Goal: Information Seeking & Learning: Find contact information

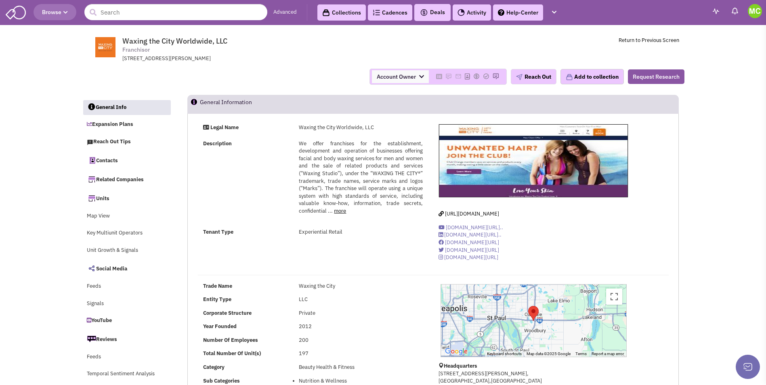
select select
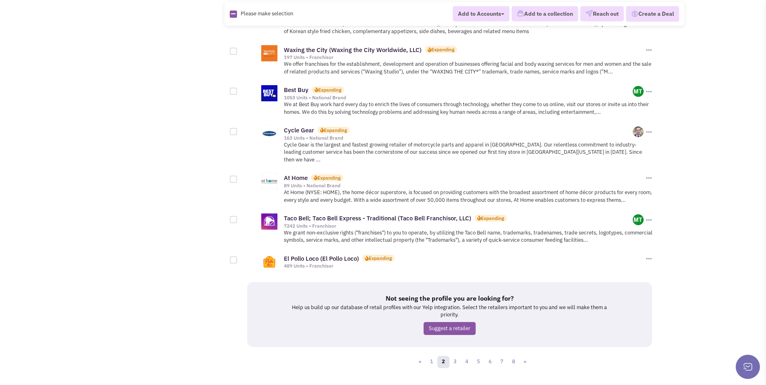
scroll to position [790, 0]
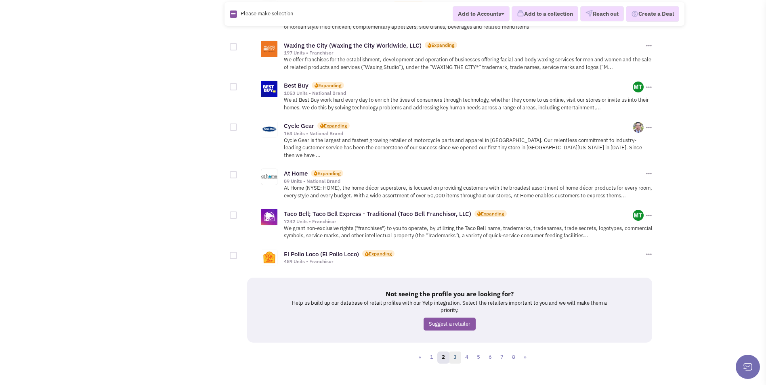
click at [450, 352] on link "3" at bounding box center [455, 358] width 12 height 12
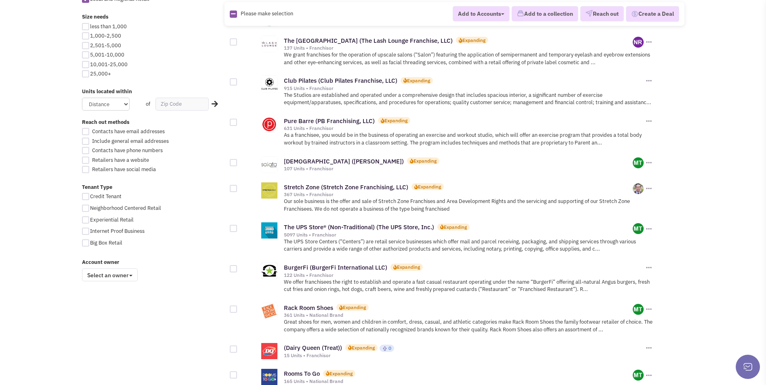
scroll to position [444, 0]
click at [308, 269] on link "BurgerFi (BurgerFi International LLC)" at bounding box center [335, 267] width 103 height 8
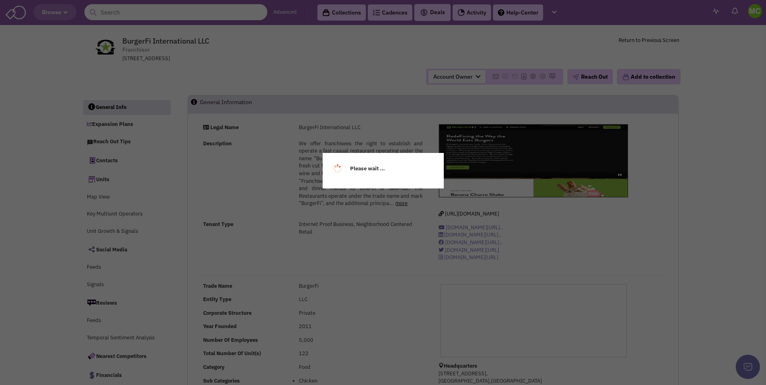
select select
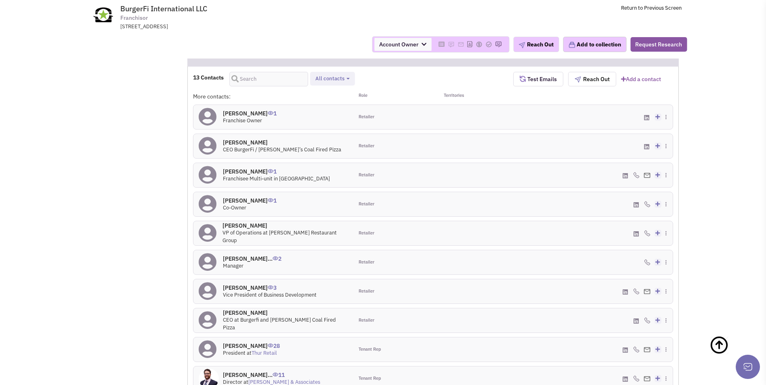
scroll to position [727, 0]
click at [669, 189] on icon at bounding box center [671, 191] width 4 height 5
click at [668, 280] on icon at bounding box center [670, 282] width 4 height 5
click at [665, 278] on icon at bounding box center [667, 280] width 4 height 5
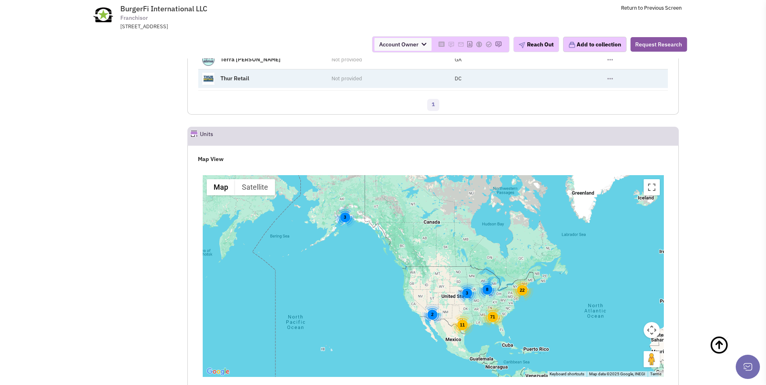
scroll to position [1252, 0]
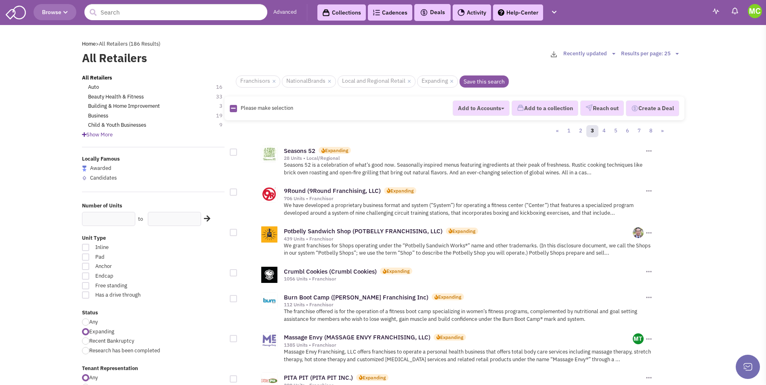
scroll to position [444, 0]
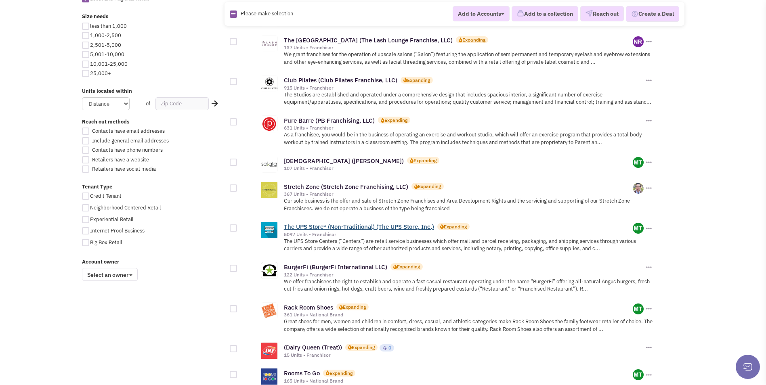
click at [327, 227] on link "The UPS Store® (Non-Traditional) (The UPS Store, Inc.)" at bounding box center [359, 227] width 150 height 8
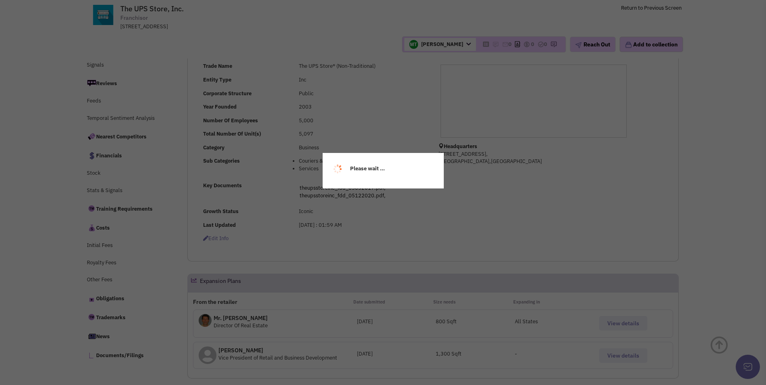
select select
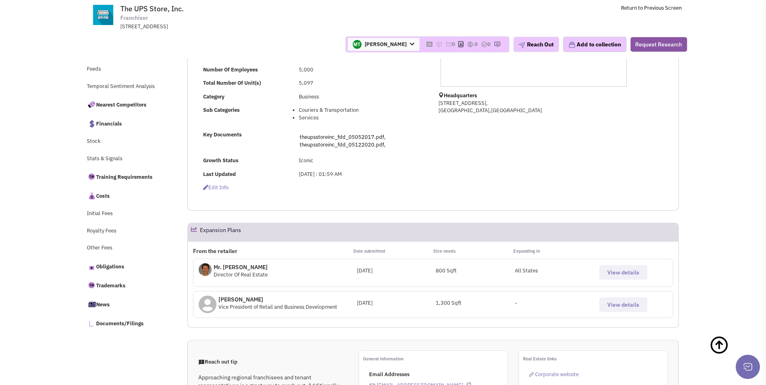
scroll to position [221, 0]
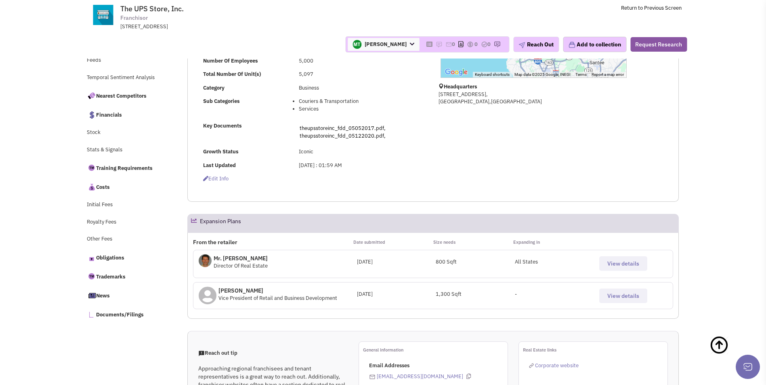
click at [613, 264] on span "View details" at bounding box center [623, 263] width 32 height 7
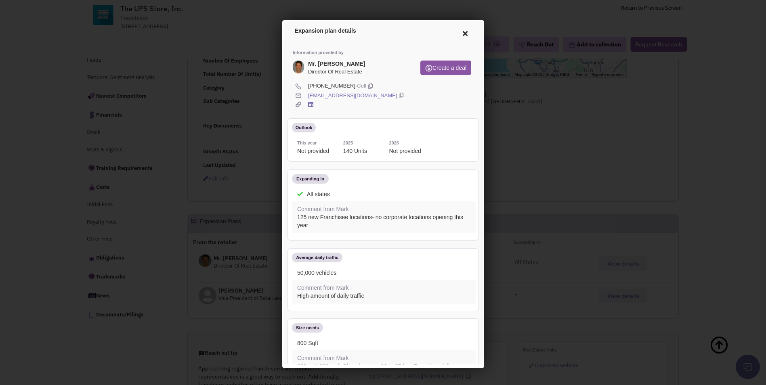
scroll to position [0, 0]
drag, startPoint x: 358, startPoint y: 83, endPoint x: 511, endPoint y: 155, distance: 169.4
click at [366, 83] on icon at bounding box center [368, 85] width 4 height 8
click at [397, 95] on icon at bounding box center [399, 95] width 4 height 8
click at [458, 33] on icon at bounding box center [463, 32] width 17 height 19
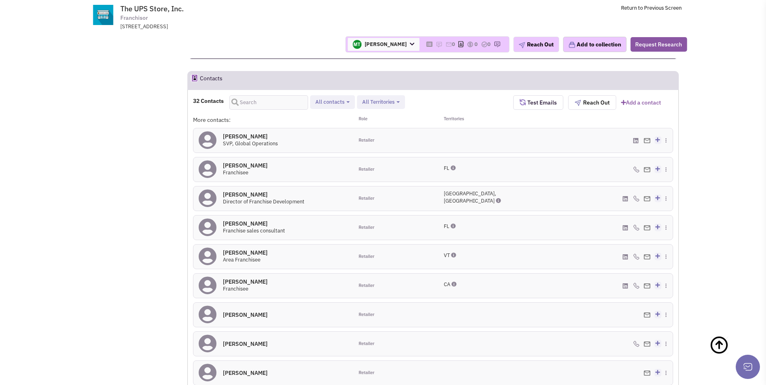
scroll to position [746, 0]
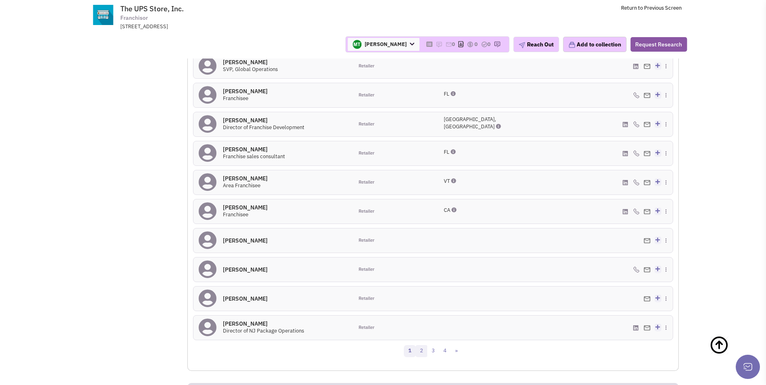
click at [424, 348] on link "2" at bounding box center [421, 351] width 12 height 12
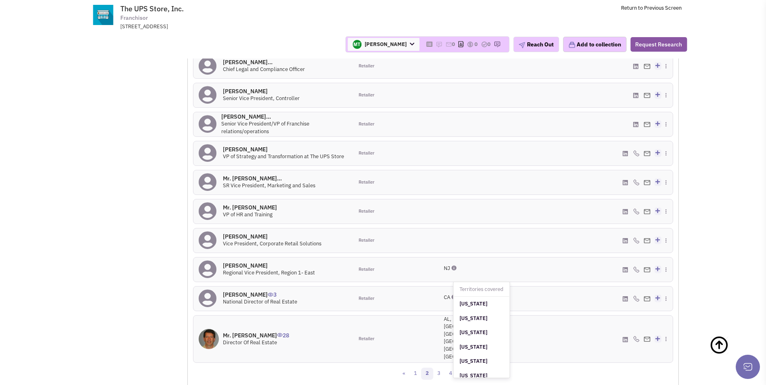
click at [496, 354] on icon at bounding box center [498, 356] width 5 height 5
click at [556, 367] on div "« 1 2 3 4 »" at bounding box center [433, 375] width 490 height 16
click at [442, 368] on link "3" at bounding box center [439, 374] width 12 height 12
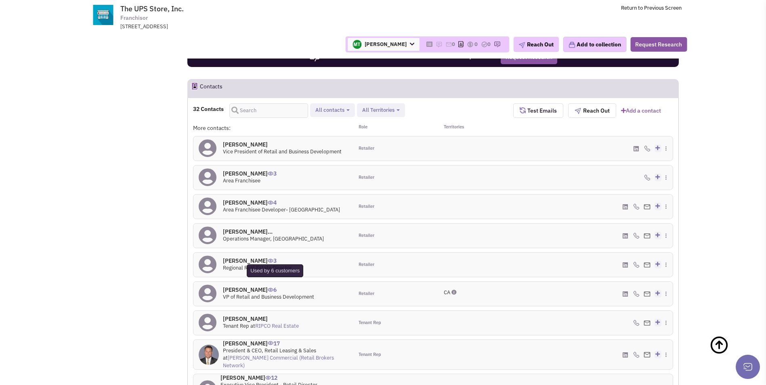
scroll to position [666, 0]
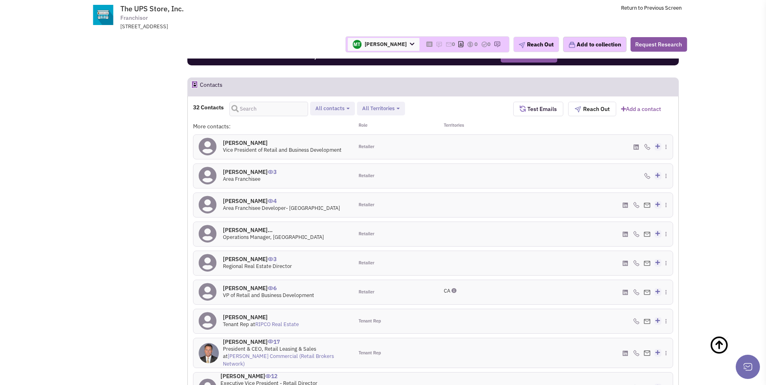
click at [249, 200] on h4 "David Rogoff 4" at bounding box center [281, 200] width 117 height 7
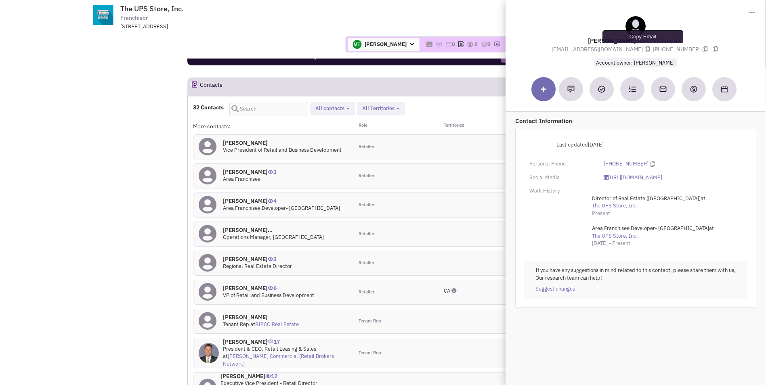
click at [645, 48] on icon at bounding box center [647, 49] width 5 height 6
click at [702, 50] on icon at bounding box center [704, 49] width 5 height 6
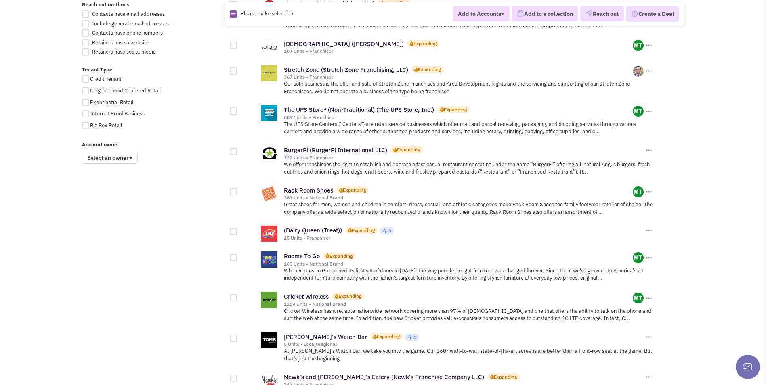
scroll to position [565, 0]
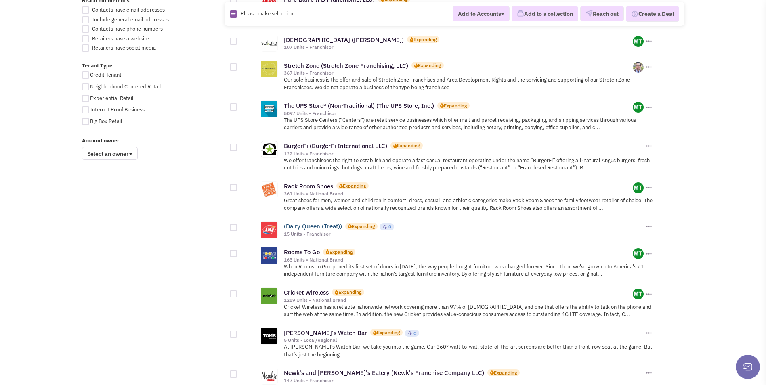
click at [322, 224] on link "(Dairy Queen (Treat))" at bounding box center [313, 226] width 58 height 8
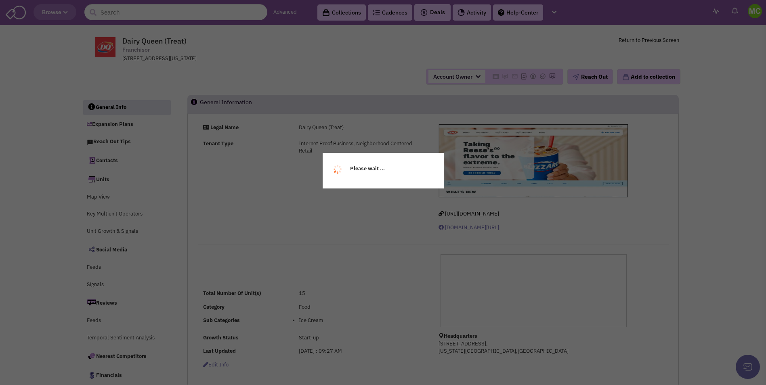
select select
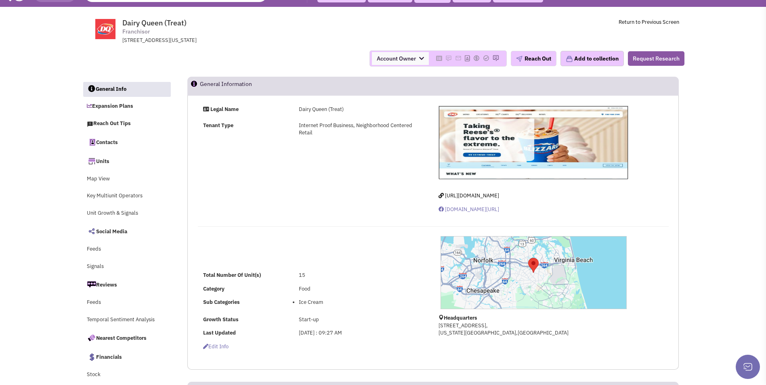
select select
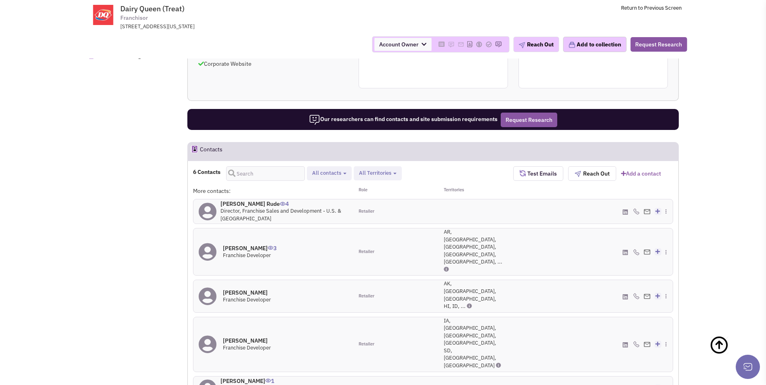
scroll to position [464, 0]
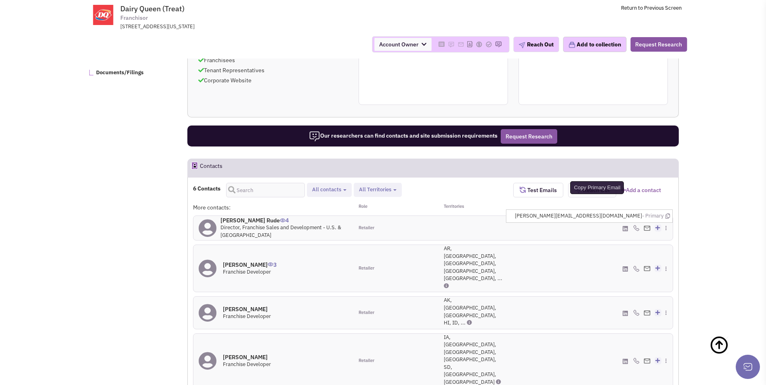
click at [669, 215] on icon at bounding box center [667, 216] width 4 height 5
click at [668, 216] on icon at bounding box center [670, 218] width 4 height 5
click at [626, 226] on icon at bounding box center [624, 229] width 5 height 6
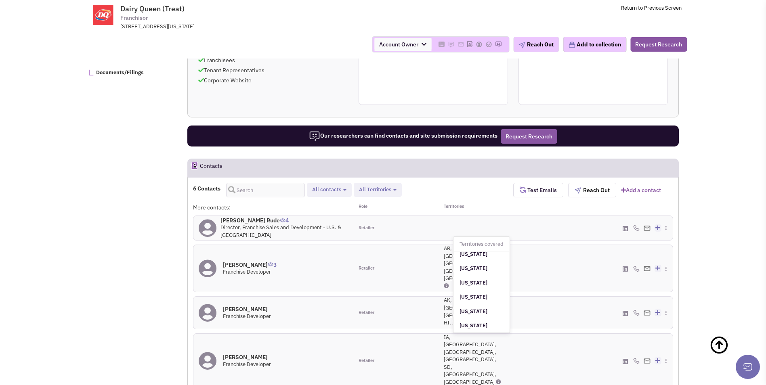
scroll to position [0, 0]
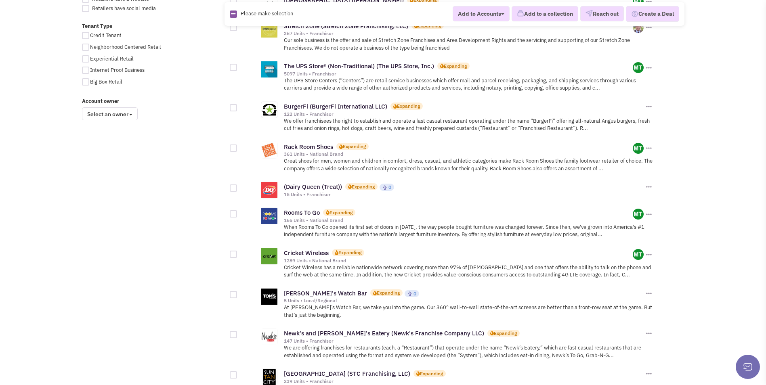
scroll to position [646, 0]
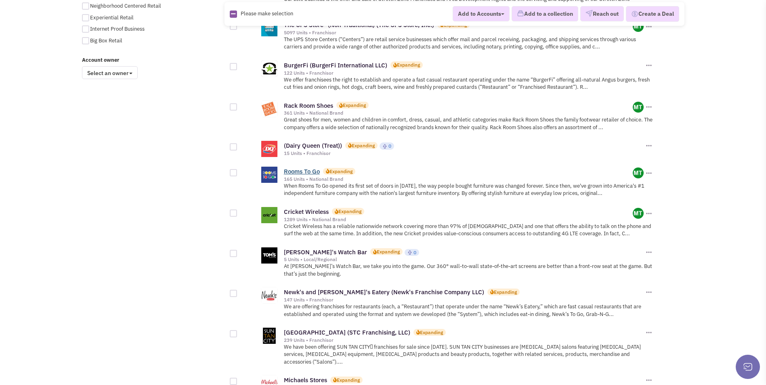
click at [302, 170] on link "Rooms To Go" at bounding box center [302, 171] width 36 height 8
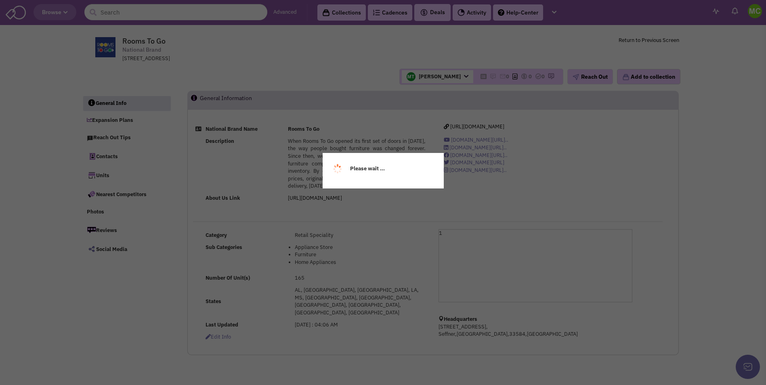
select select
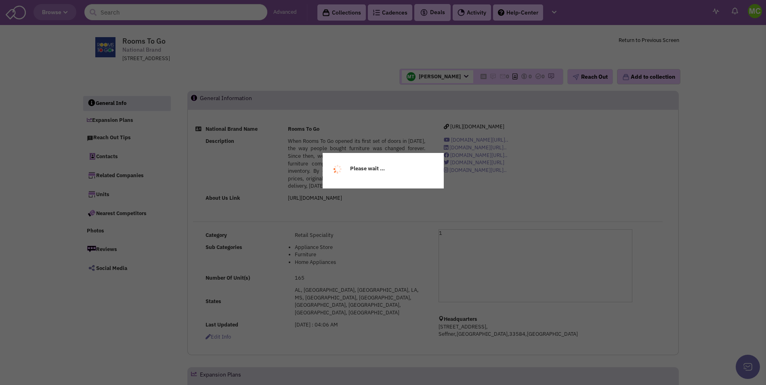
select select
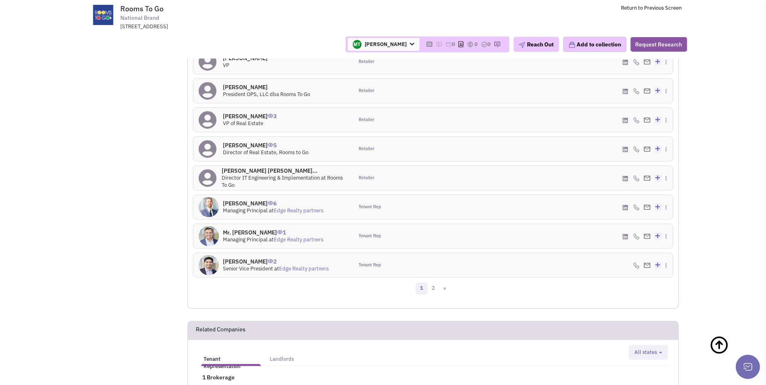
scroll to position [703, 0]
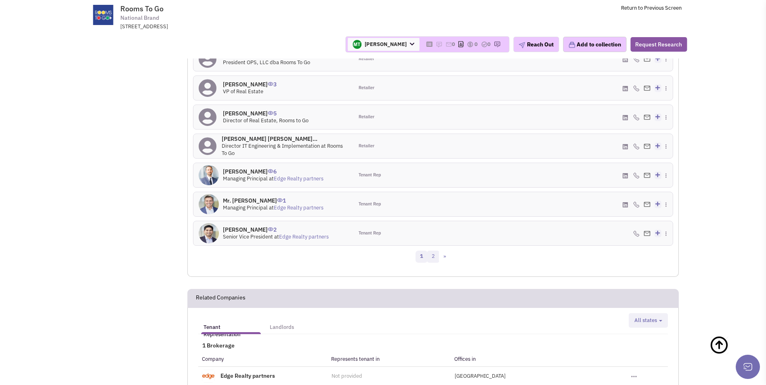
click at [430, 251] on link "2" at bounding box center [433, 257] width 12 height 12
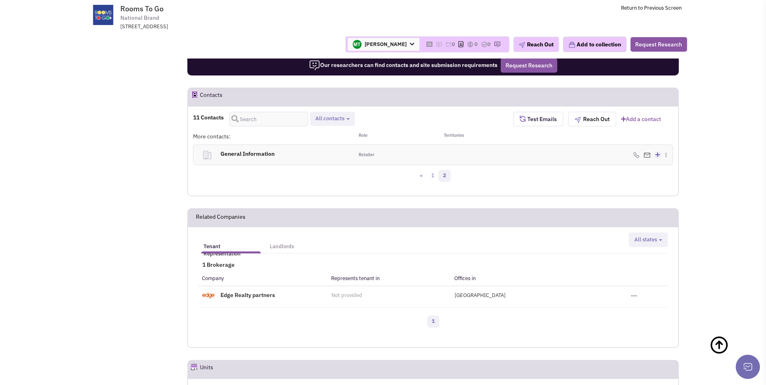
scroll to position [519, 0]
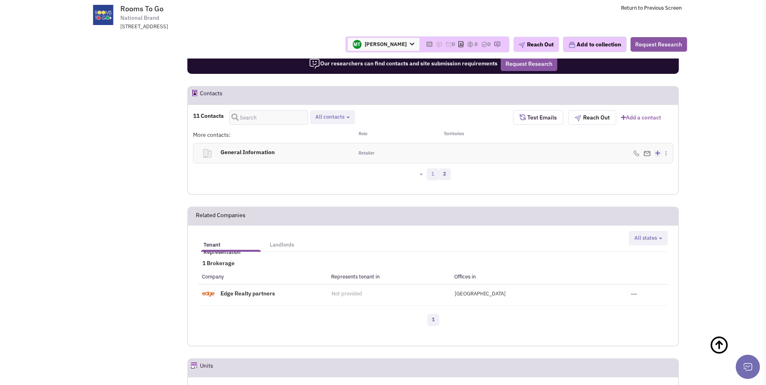
click at [433, 168] on link "1" at bounding box center [433, 174] width 12 height 12
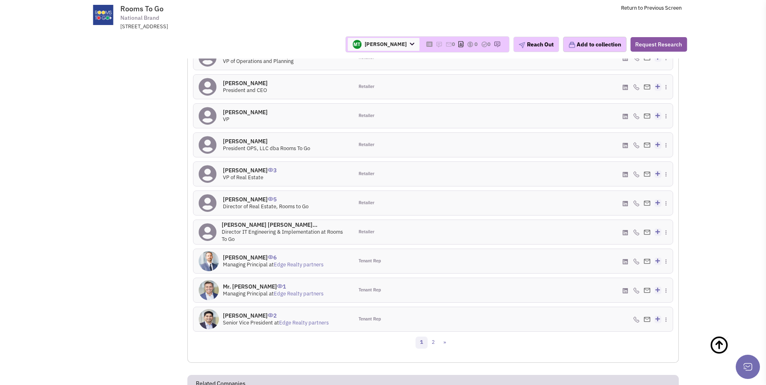
scroll to position [600, 0]
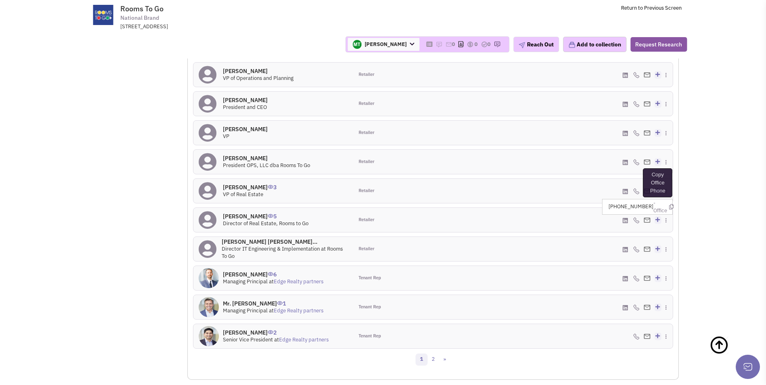
click at [669, 204] on icon at bounding box center [671, 206] width 4 height 5
click at [666, 206] on icon at bounding box center [667, 208] width 4 height 5
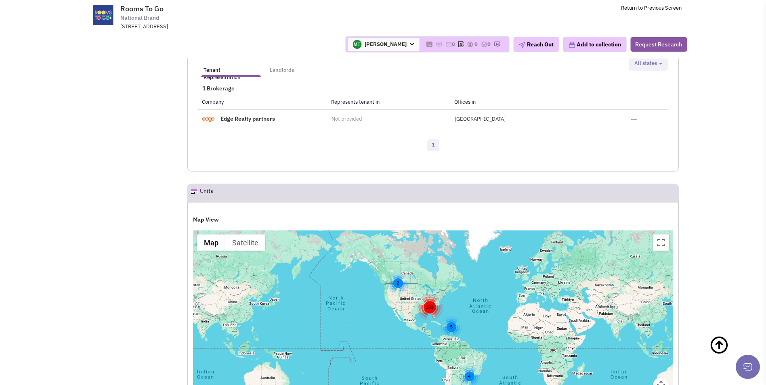
scroll to position [963, 0]
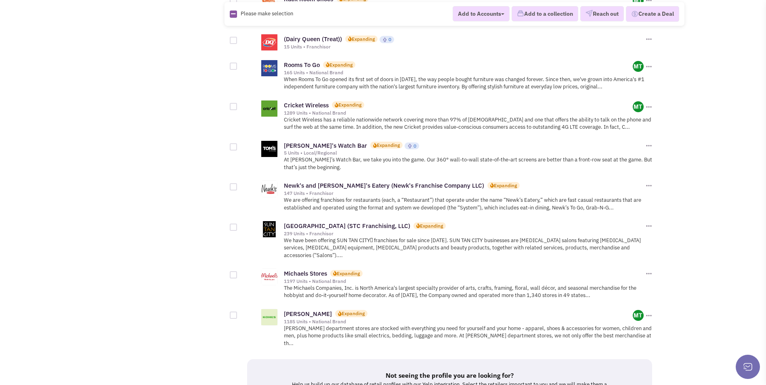
scroll to position [767, 0]
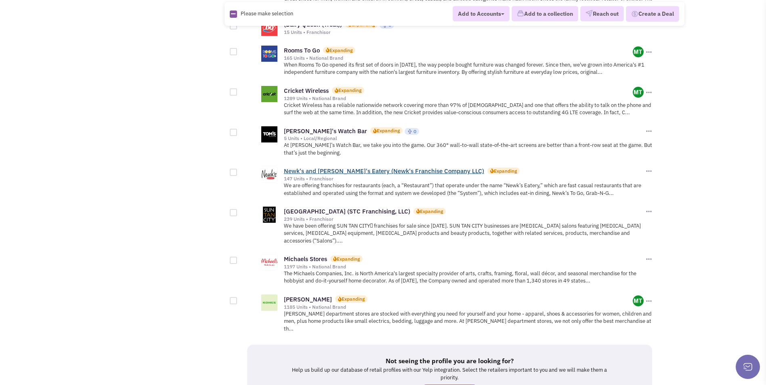
click at [316, 171] on link "Newk's and Newk's Eatery (Newk's Franchise Company LLC)" at bounding box center [384, 171] width 200 height 8
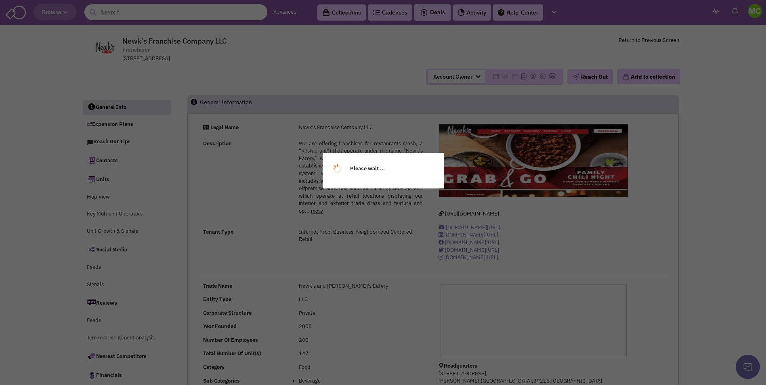
select select
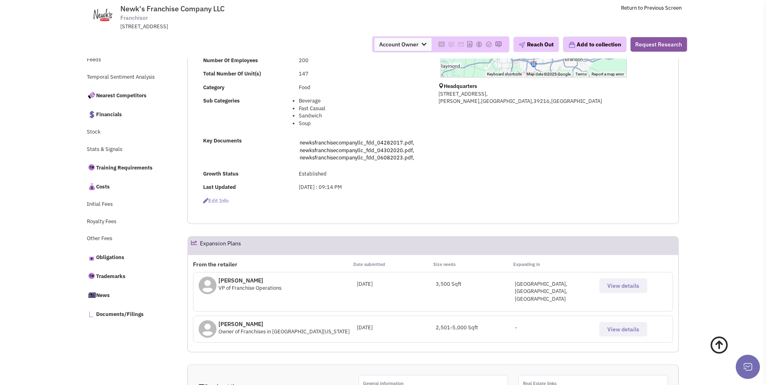
scroll to position [242, 0]
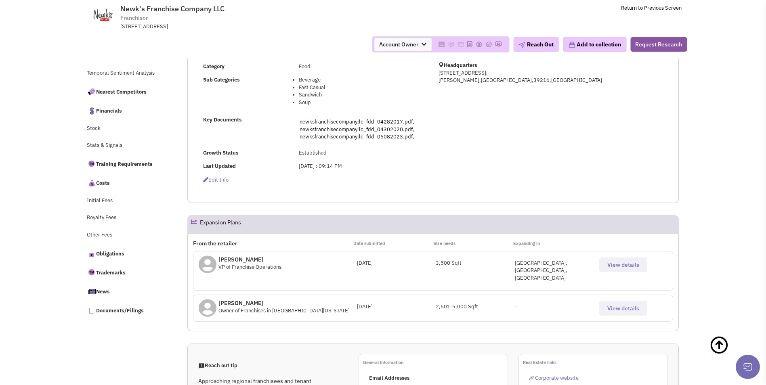
click at [623, 270] on button "View details" at bounding box center [623, 264] width 48 height 15
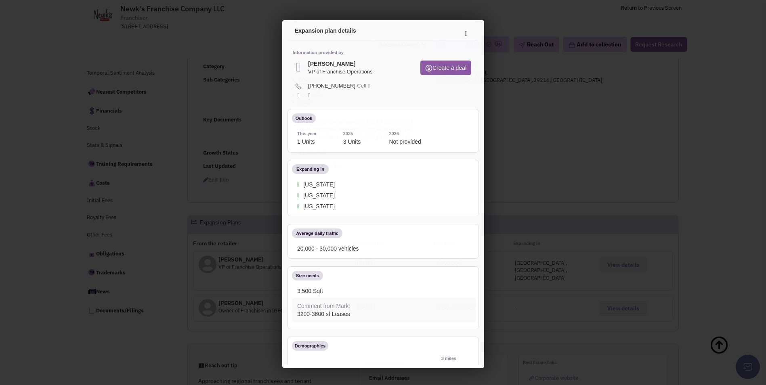
scroll to position [0, 0]
click at [366, 84] on icon at bounding box center [368, 85] width 4 height 8
click at [458, 31] on icon at bounding box center [463, 32] width 17 height 19
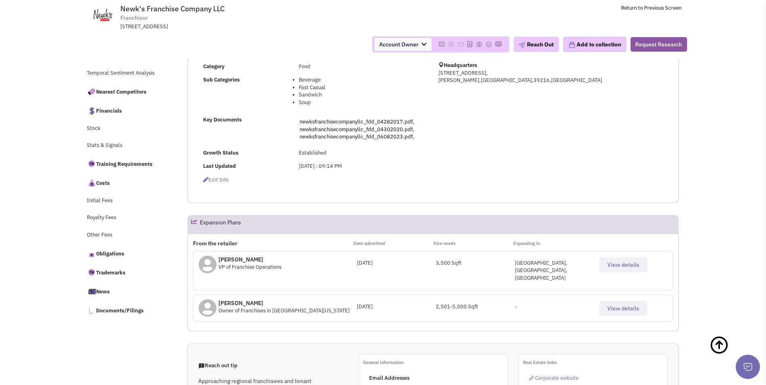
click at [638, 263] on span "View details" at bounding box center [623, 264] width 32 height 7
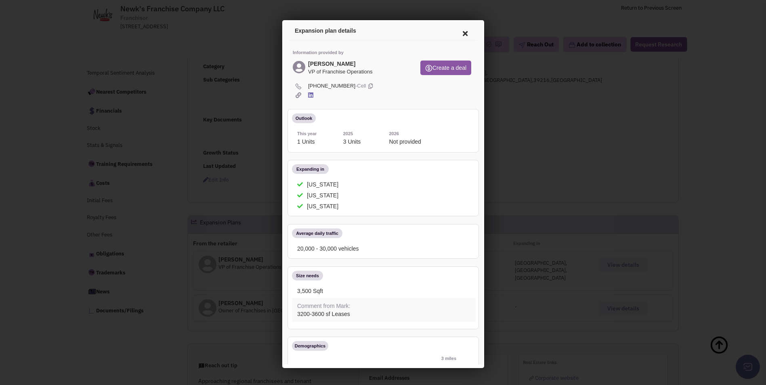
click at [455, 30] on icon at bounding box center [463, 32] width 17 height 19
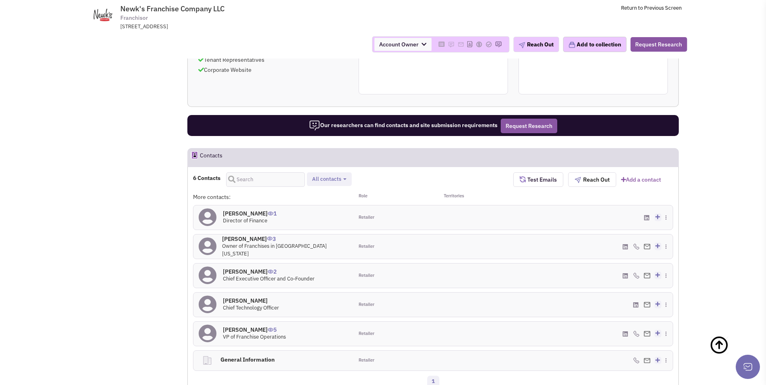
scroll to position [647, 0]
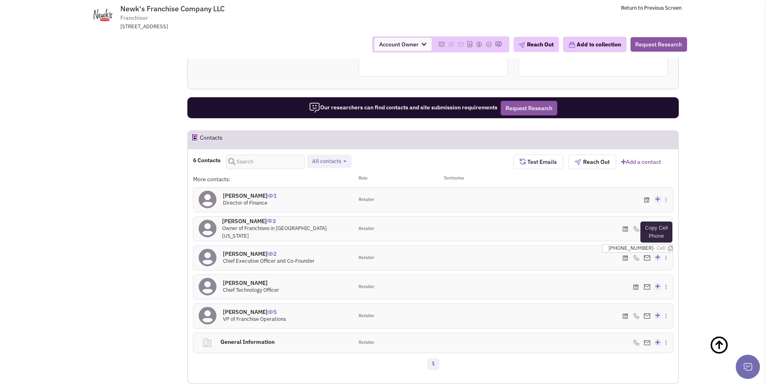
click at [668, 246] on icon at bounding box center [670, 248] width 4 height 5
click at [667, 243] on icon at bounding box center [667, 245] width 4 height 5
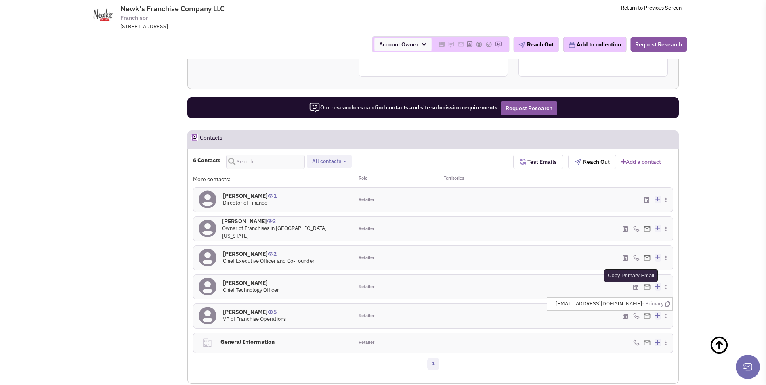
click at [670, 301] on icon at bounding box center [667, 303] width 4 height 5
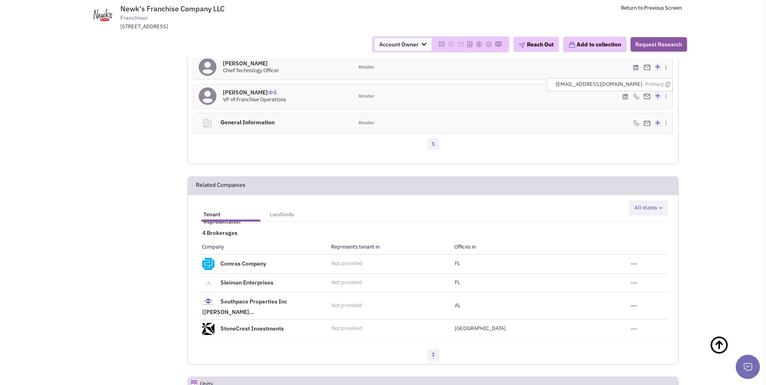
scroll to position [1050, 0]
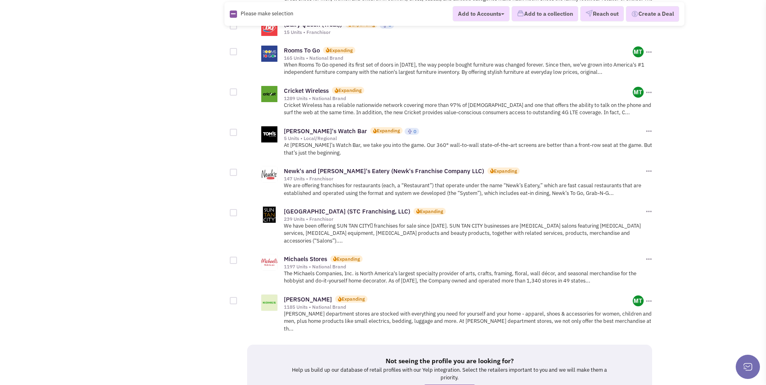
scroll to position [834, 0]
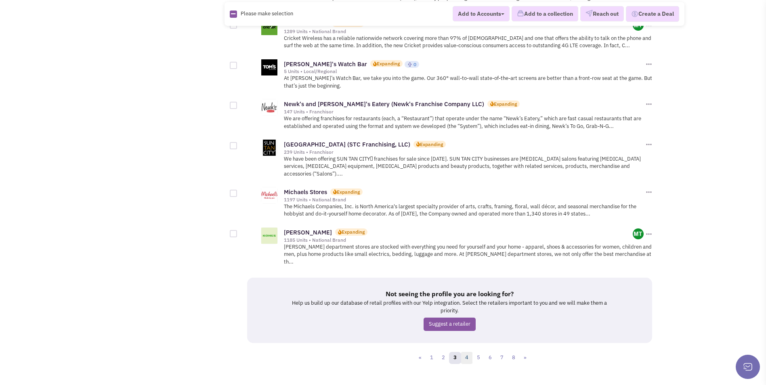
click at [465, 352] on link "4" at bounding box center [467, 358] width 12 height 12
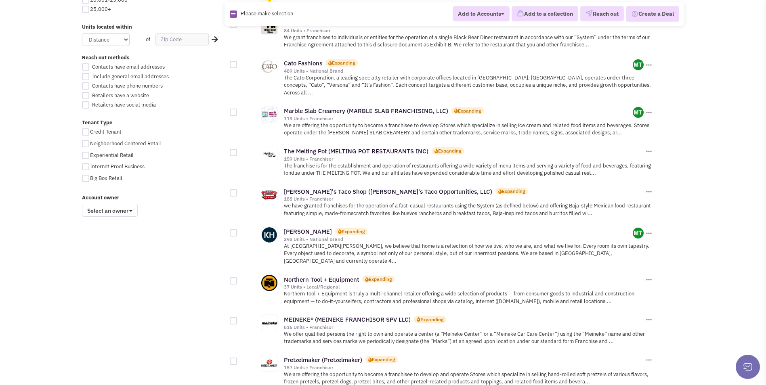
scroll to position [525, 0]
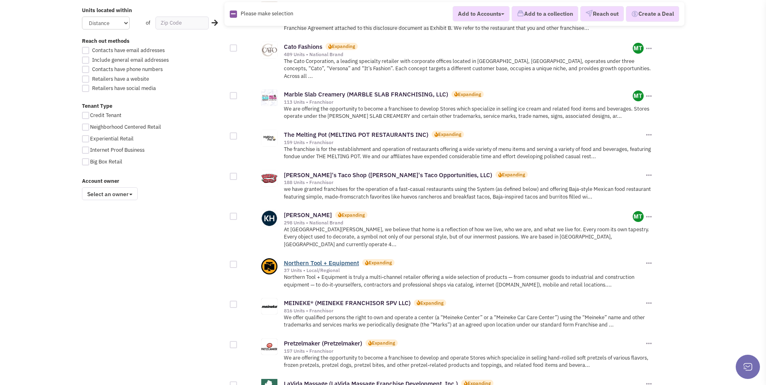
click at [293, 259] on link "Northern Tool + Equipment" at bounding box center [321, 263] width 75 height 8
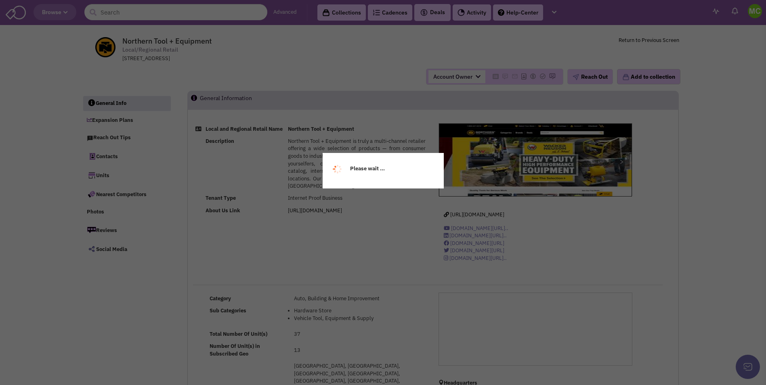
select select
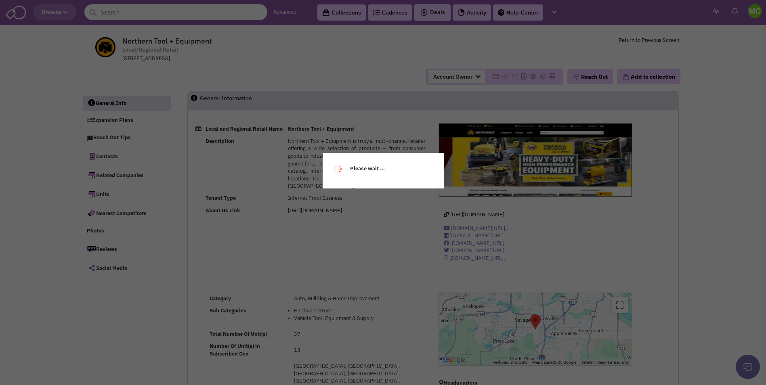
select select
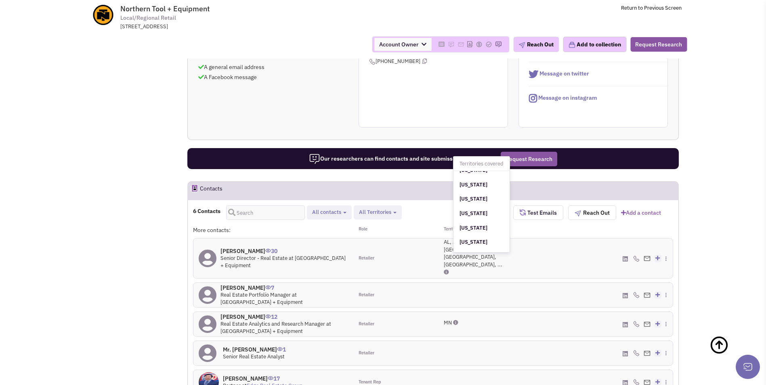
scroll to position [565, 0]
click at [244, 247] on h4 "Duane Boris 30" at bounding box center [284, 250] width 128 height 7
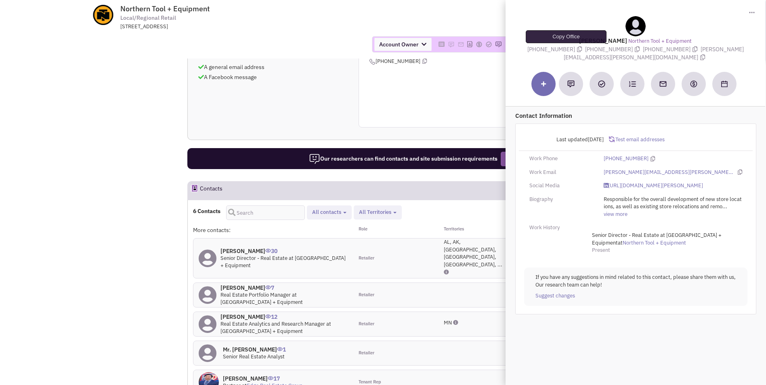
click at [577, 48] on icon at bounding box center [579, 49] width 5 height 6
click at [634, 48] on icon at bounding box center [636, 49] width 5 height 6
click at [692, 50] on icon at bounding box center [694, 49] width 5 height 6
click at [700, 57] on icon at bounding box center [702, 57] width 5 height 6
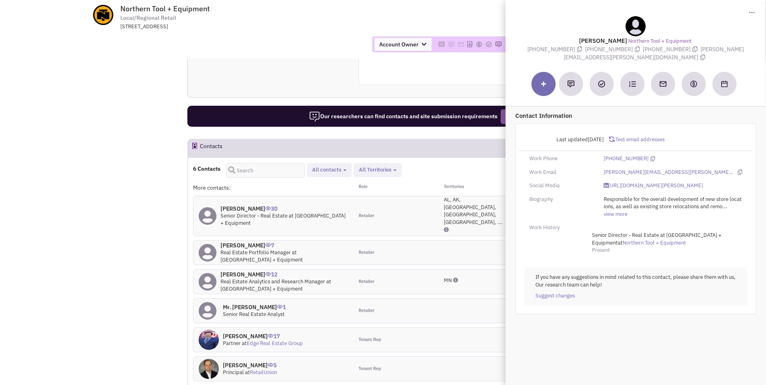
scroll to position [611, 0]
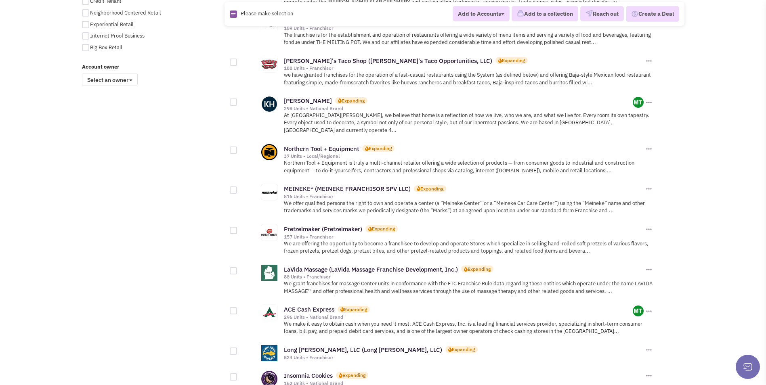
scroll to position [646, 0]
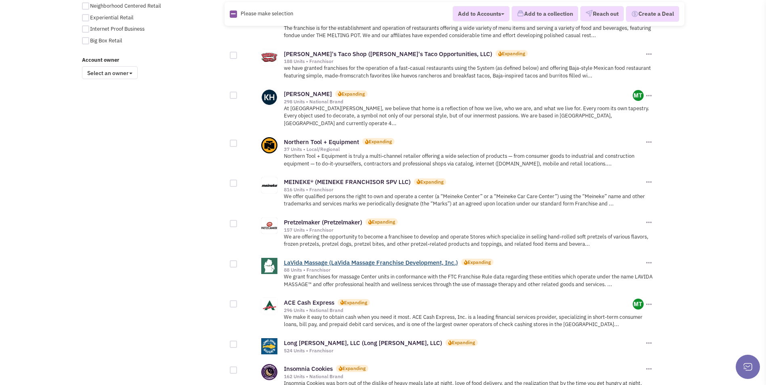
click at [330, 259] on link "LaVida Massage (LaVida Massage Franchise Development, Inc.)" at bounding box center [371, 263] width 174 height 8
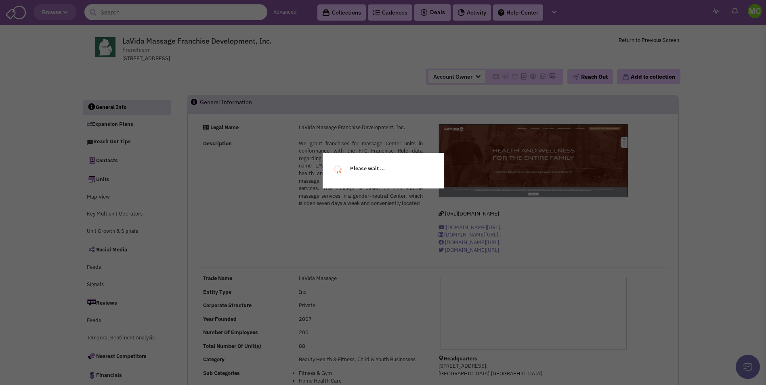
select select
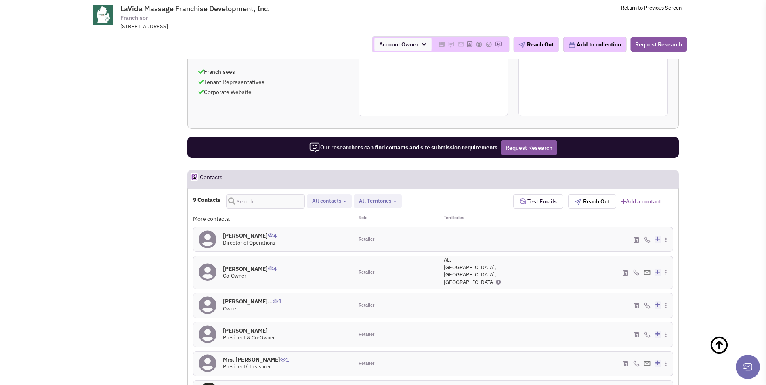
scroll to position [606, 0]
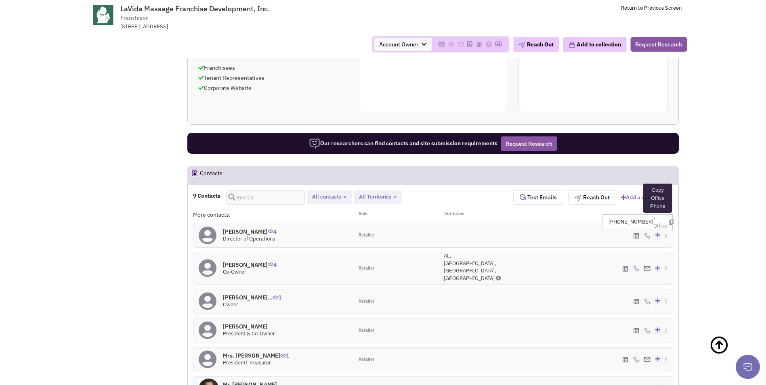
click at [669, 225] on icon at bounding box center [671, 222] width 4 height 5
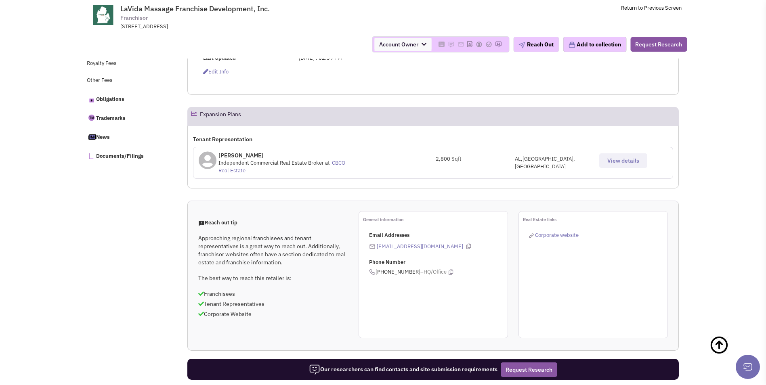
scroll to position [363, 0]
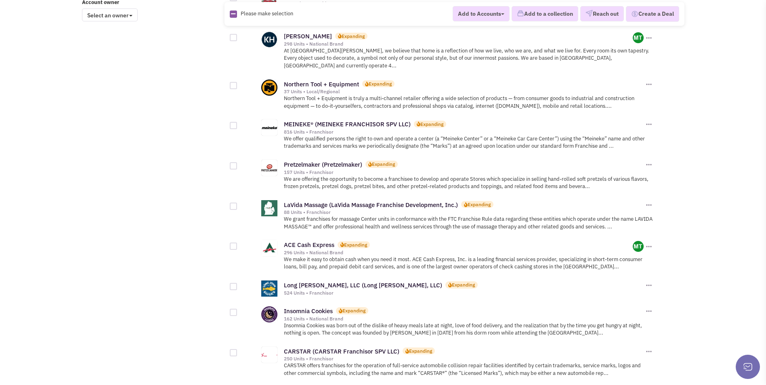
scroll to position [726, 0]
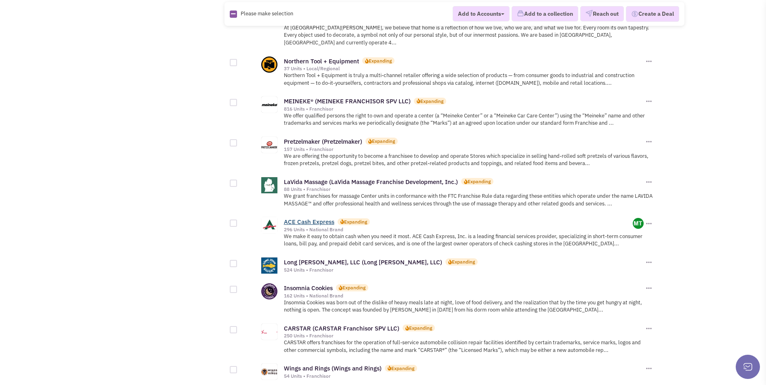
click at [301, 218] on link "ACE Cash Express" at bounding box center [309, 222] width 50 height 8
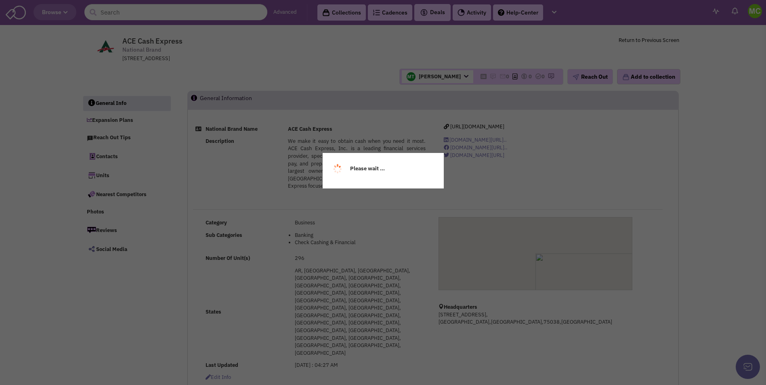
select select
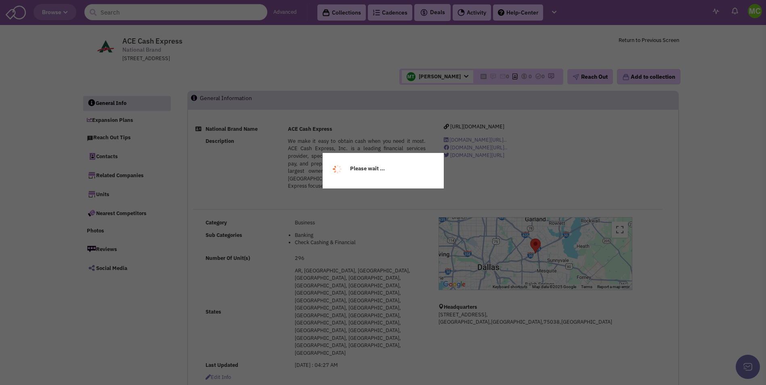
select select
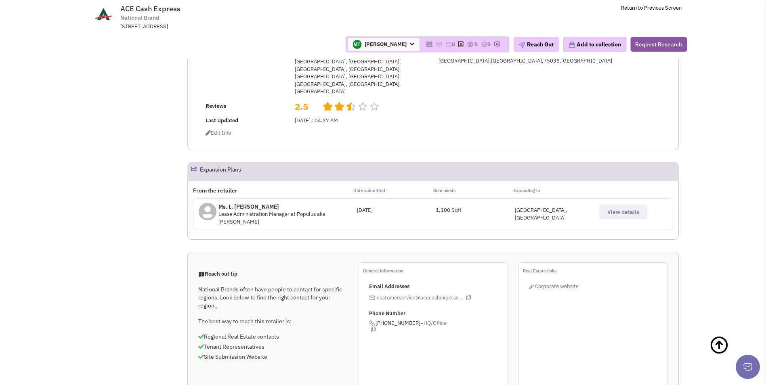
scroll to position [202, 0]
click at [610, 209] on span "View details" at bounding box center [623, 212] width 32 height 7
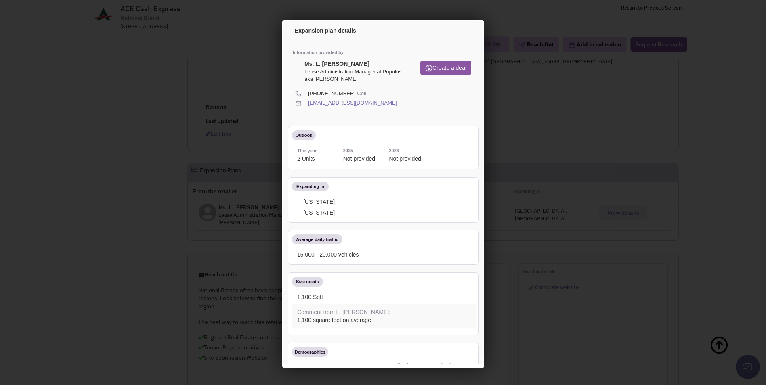
scroll to position [0, 0]
click at [360, 91] on span "[PHONE_NUMBER] -Cell" at bounding box center [388, 93] width 165 height 8
click at [366, 92] on icon at bounding box center [368, 93] width 4 height 8
click at [397, 103] on icon at bounding box center [399, 102] width 4 height 8
click at [311, 109] on icon at bounding box center [308, 111] width 5 height 6
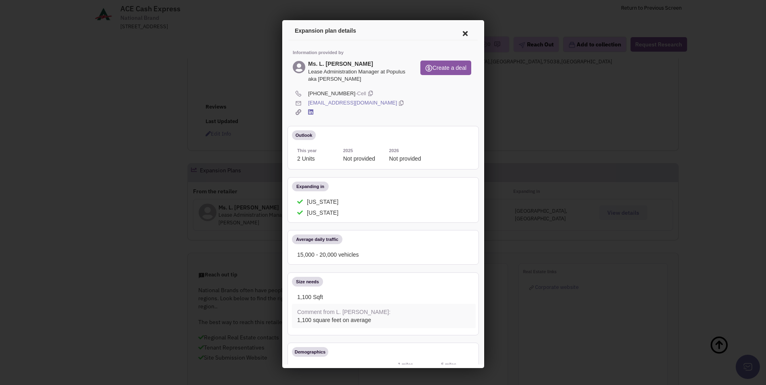
click at [456, 36] on icon at bounding box center [463, 32] width 17 height 19
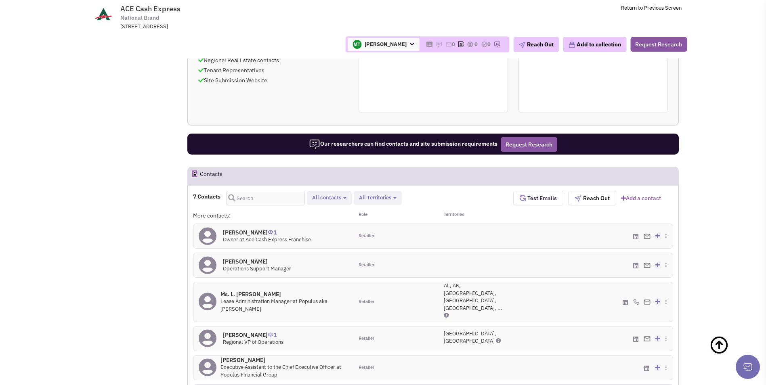
scroll to position [484, 0]
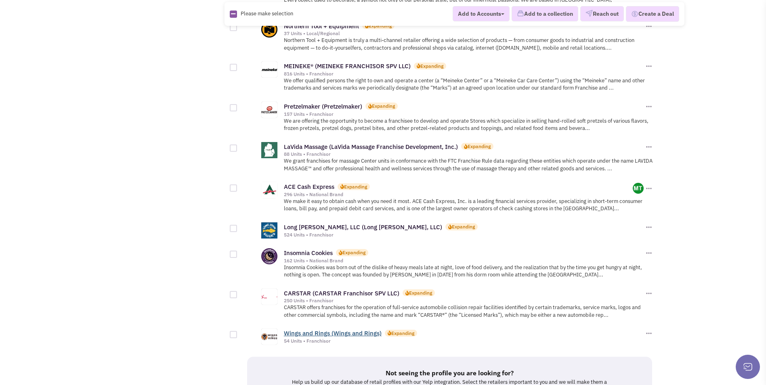
scroll to position [807, 0]
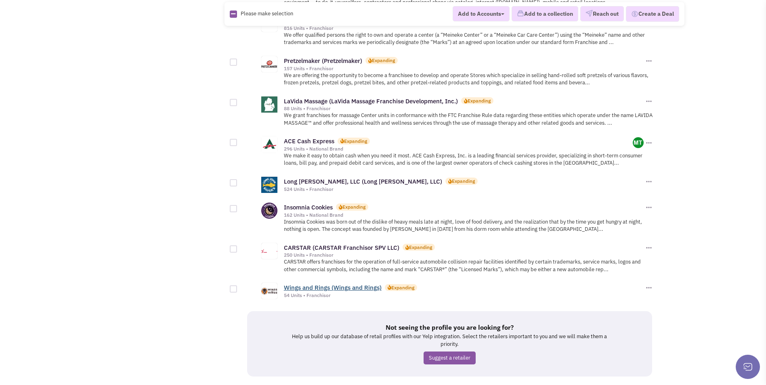
click at [329, 284] on link "Wings and Rings (Wings and Rings)" at bounding box center [333, 288] width 98 height 8
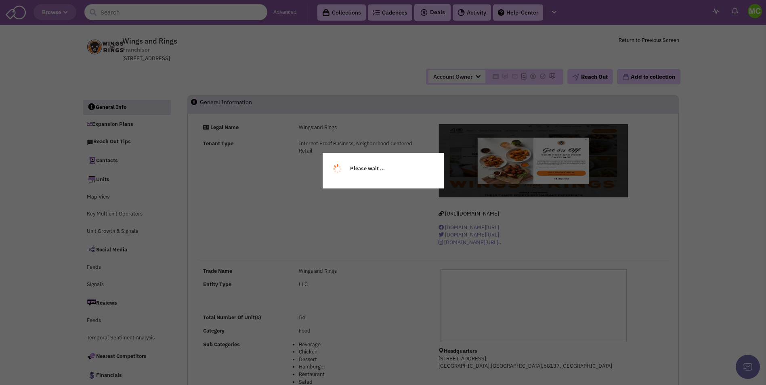
select select
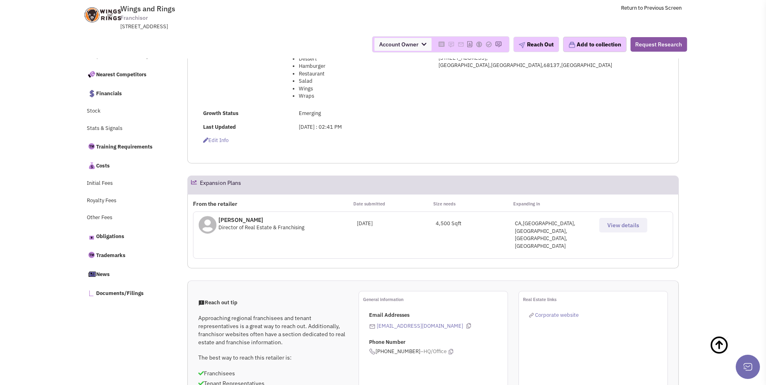
scroll to position [283, 0]
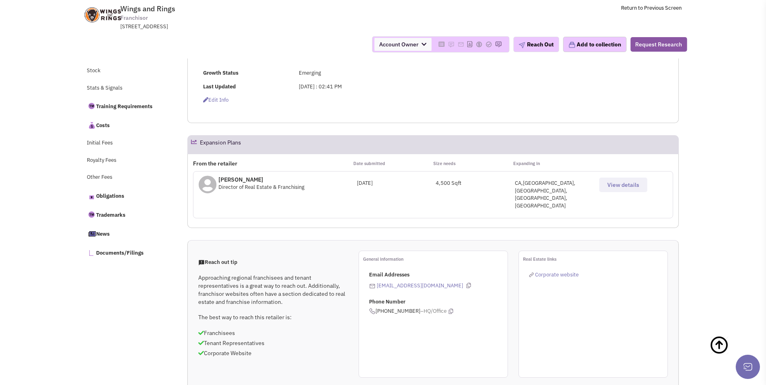
click at [643, 182] on button "View details" at bounding box center [623, 185] width 48 height 15
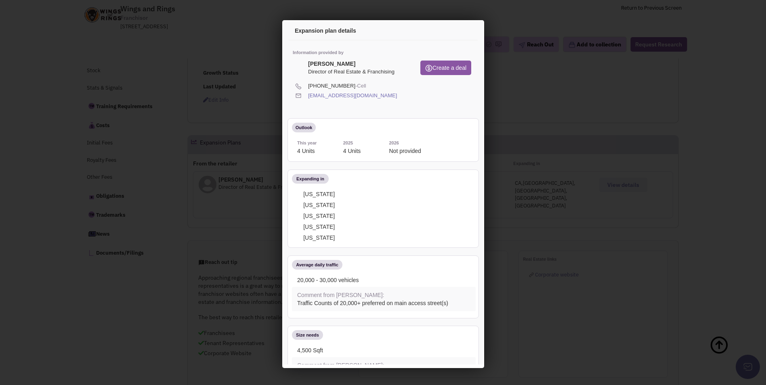
scroll to position [0, 0]
click at [354, 83] on span "[PHONE_NUMBER] -Cell" at bounding box center [388, 85] width 165 height 8
click at [366, 86] on icon at bounding box center [368, 85] width 4 height 8
click at [371, 93] on div "Information provided by [PERSON_NAME] Director of Real Estate & Franchising Cre…" at bounding box center [381, 345] width 189 height 612
click at [397, 94] on icon at bounding box center [399, 95] width 4 height 8
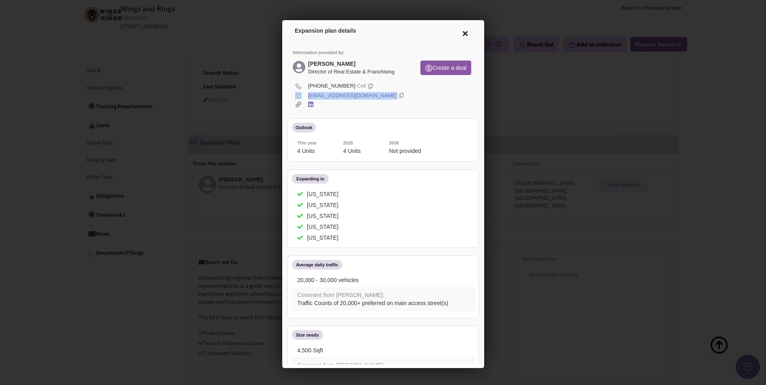
copy div "[EMAIL_ADDRESS][DOMAIN_NAME]"
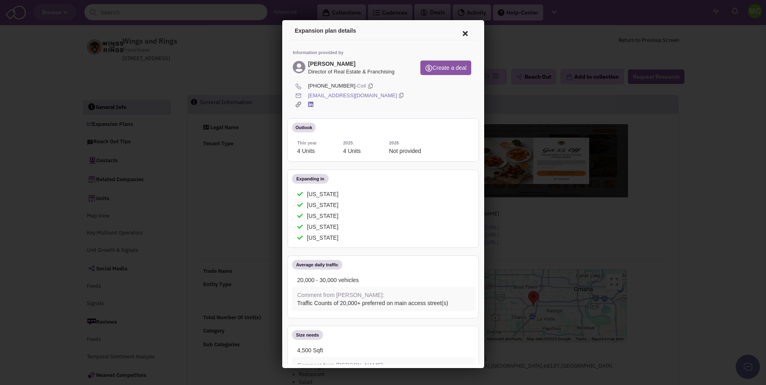
click at [457, 34] on icon at bounding box center [463, 32] width 17 height 19
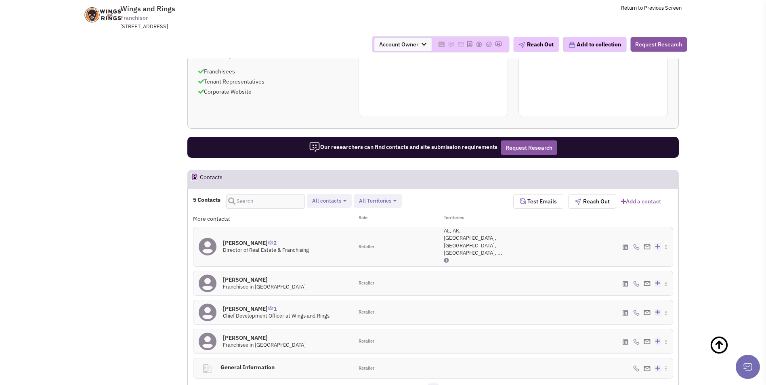
scroll to position [566, 0]
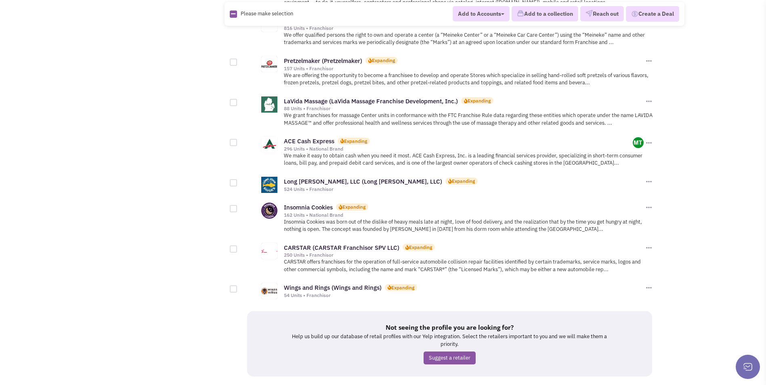
scroll to position [807, 0]
click at [481, 385] on link "5" at bounding box center [478, 391] width 12 height 12
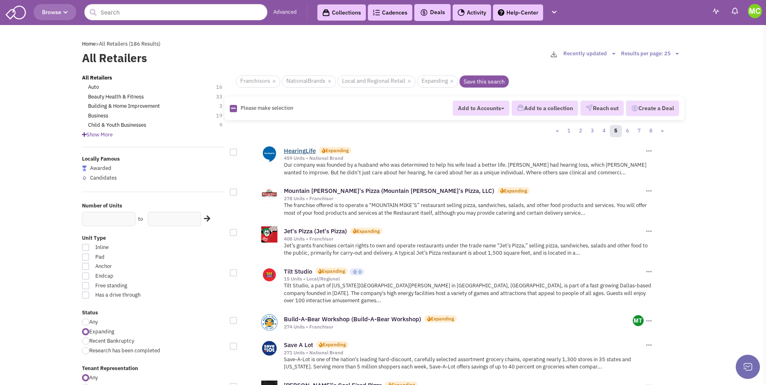
click at [316, 149] on link "HearingLife" at bounding box center [300, 151] width 32 height 8
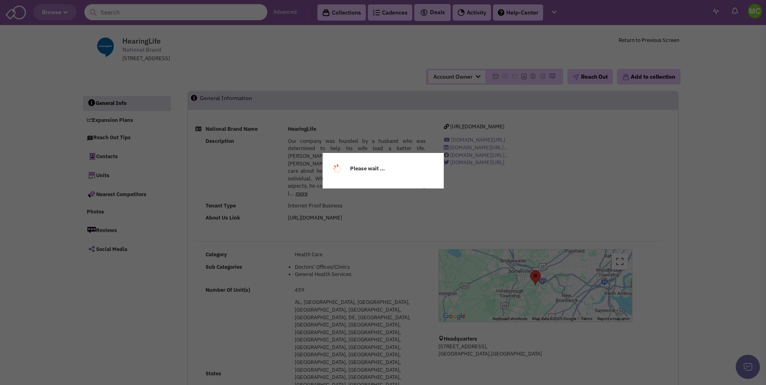
select select
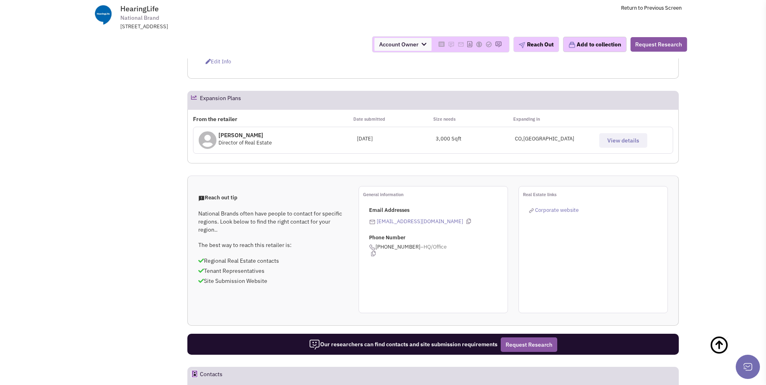
scroll to position [404, 0]
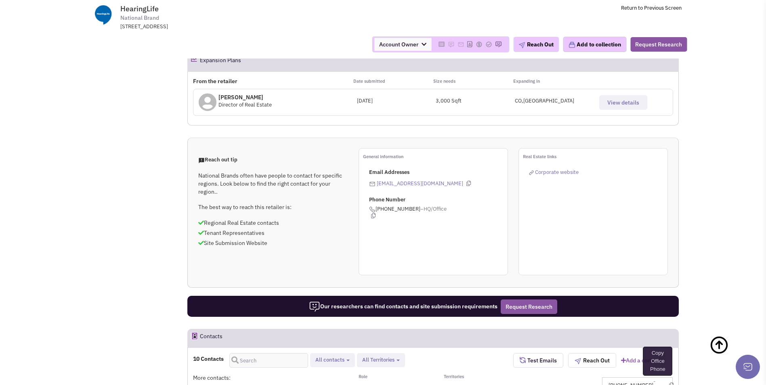
click at [670, 383] on icon at bounding box center [671, 385] width 4 height 5
click at [668, 384] on icon at bounding box center [667, 386] width 4 height 5
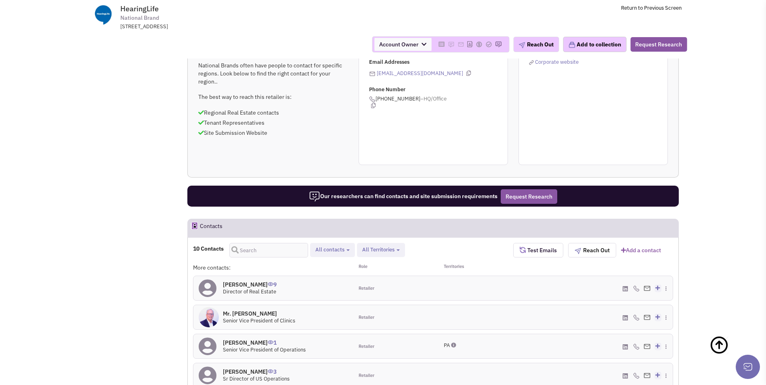
scroll to position [605, 0]
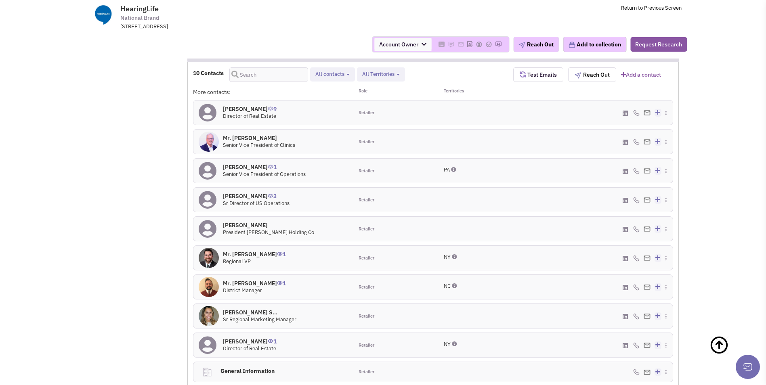
scroll to position [807, 0]
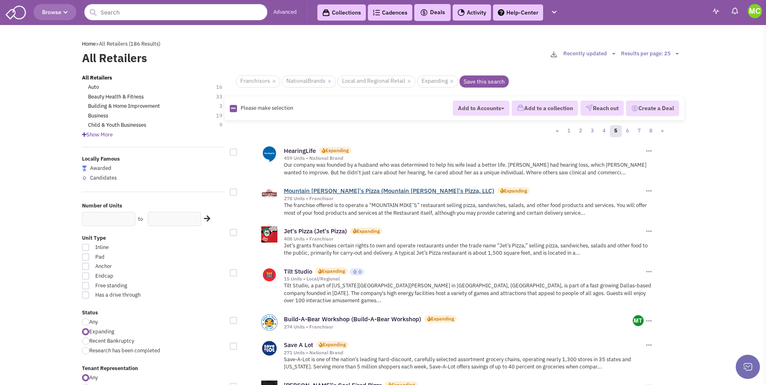
click at [315, 192] on link "Mountain [PERSON_NAME]'s Pizza (Mountain [PERSON_NAME]'s Pizza, LLC)" at bounding box center [389, 191] width 210 height 8
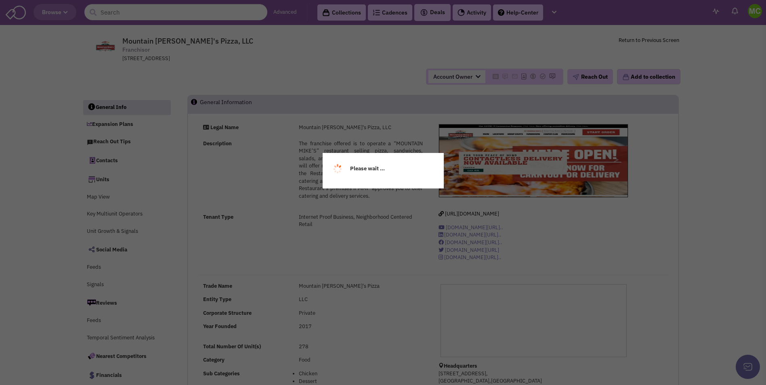
select select
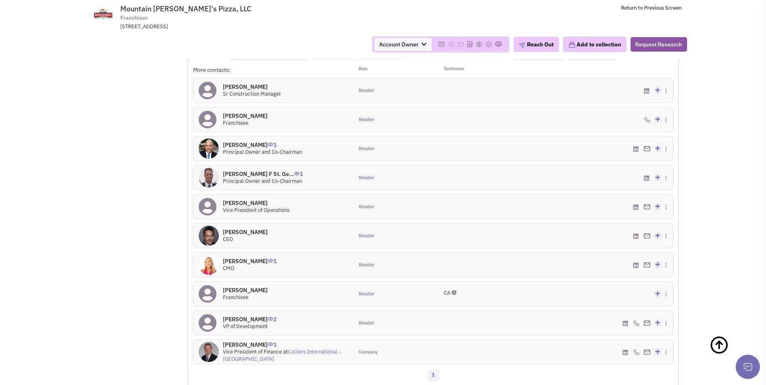
scroll to position [768, 0]
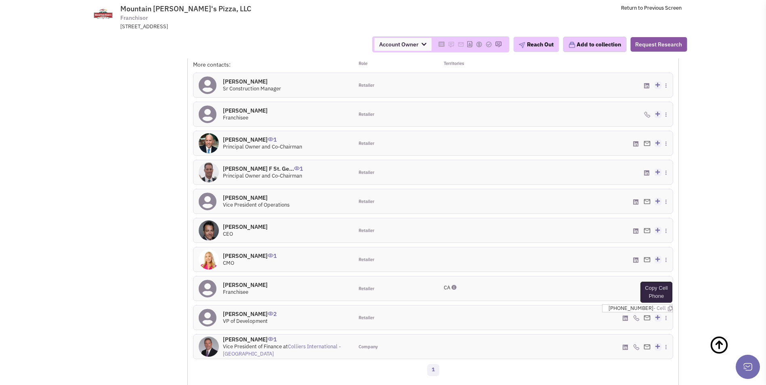
drag, startPoint x: 661, startPoint y: 280, endPoint x: 416, endPoint y: 379, distance: 264.0
click at [668, 306] on icon at bounding box center [670, 308] width 4 height 5
click at [667, 304] on icon at bounding box center [667, 306] width 4 height 5
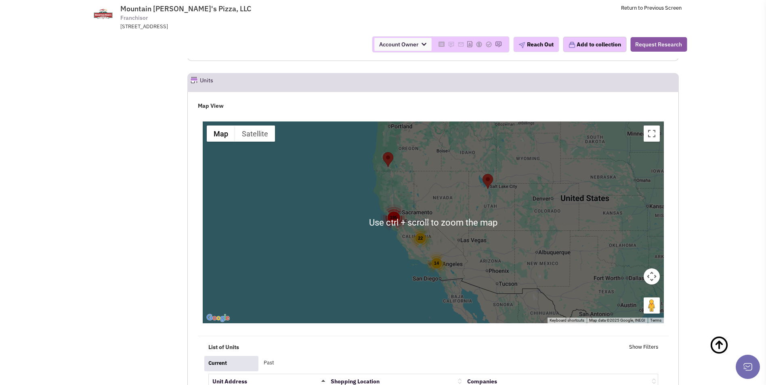
scroll to position [1292, 0]
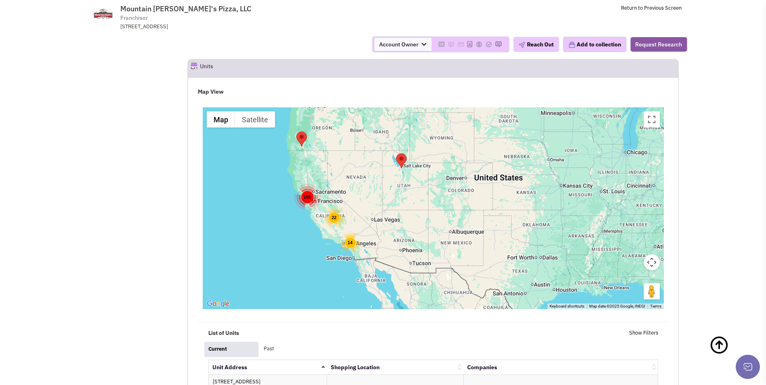
drag, startPoint x: 500, startPoint y: 211, endPoint x: 471, endPoint y: 210, distance: 29.1
click at [471, 210] on div "195 22 14" at bounding box center [433, 208] width 461 height 202
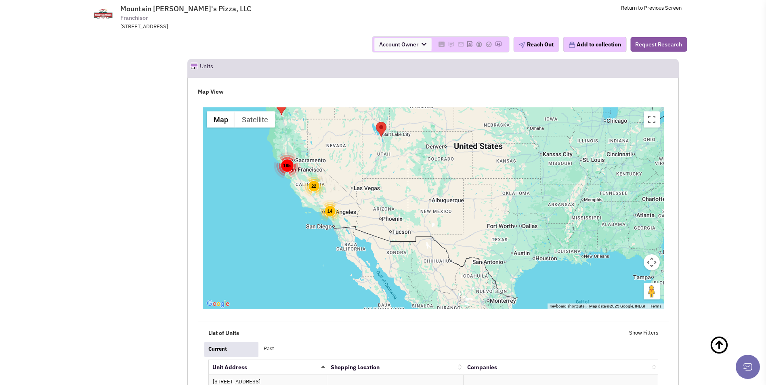
drag, startPoint x: 471, startPoint y: 210, endPoint x: 450, endPoint y: 176, distance: 40.0
click at [450, 176] on div "195 22 14" at bounding box center [433, 208] width 461 height 202
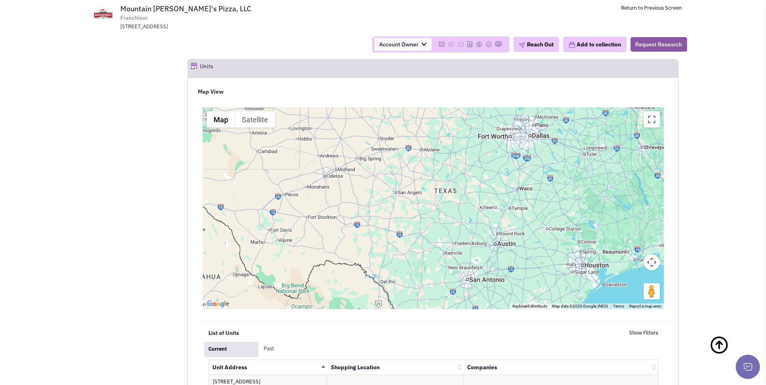
drag, startPoint x: 530, startPoint y: 217, endPoint x: 456, endPoint y: 190, distance: 77.8
click at [456, 190] on div at bounding box center [433, 208] width 461 height 202
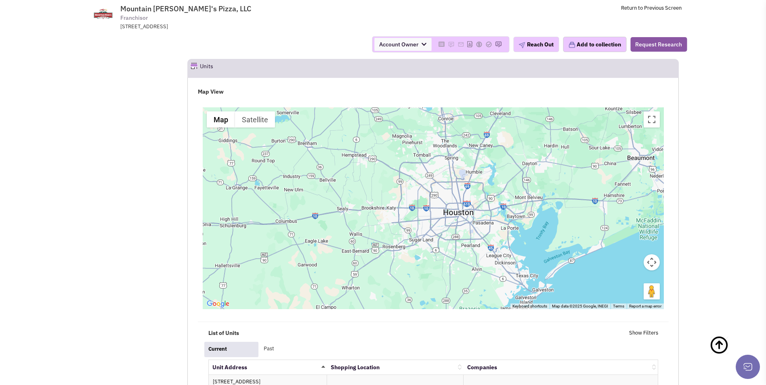
click at [450, 174] on div at bounding box center [433, 208] width 461 height 202
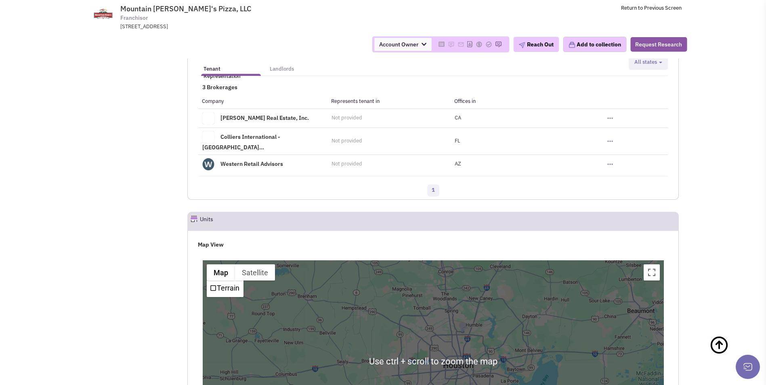
scroll to position [1050, 0]
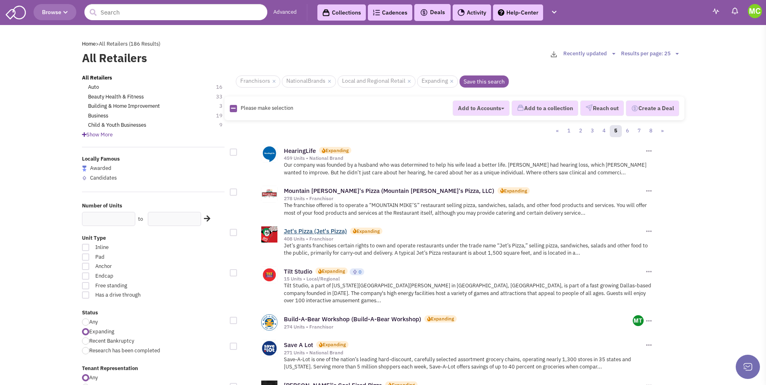
click at [306, 230] on link "Jet's Pizza (Jet's Pizza)" at bounding box center [315, 231] width 63 height 8
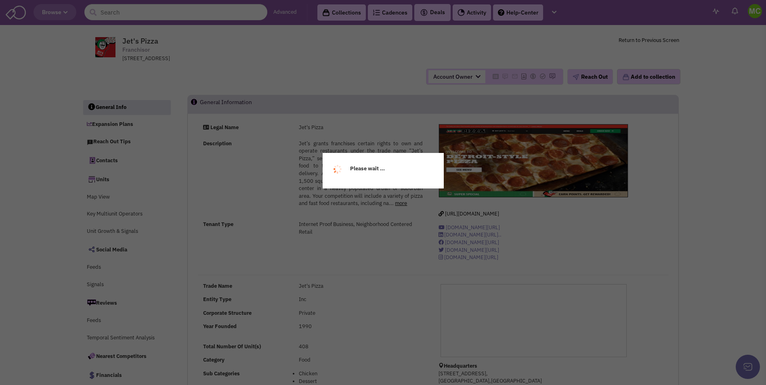
select select
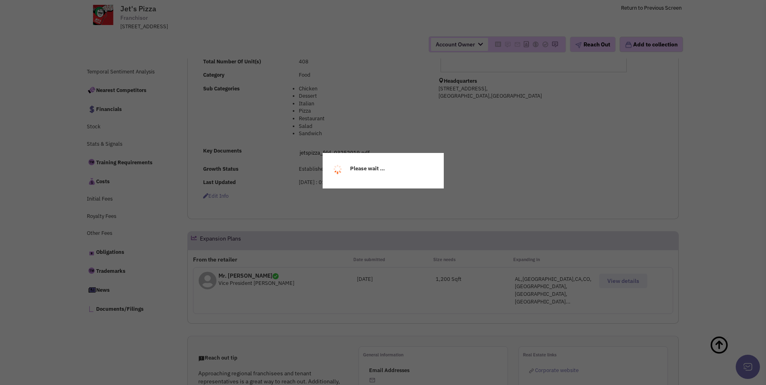
scroll to position [242, 0]
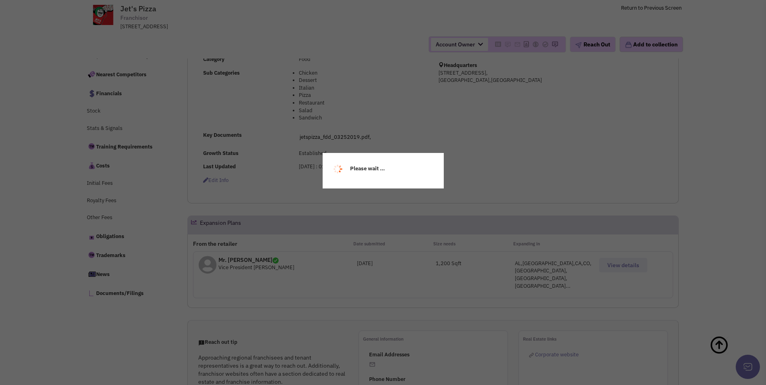
select select
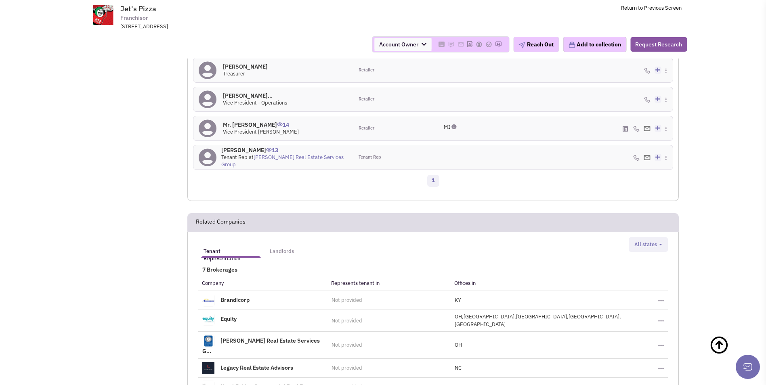
scroll to position [848, 0]
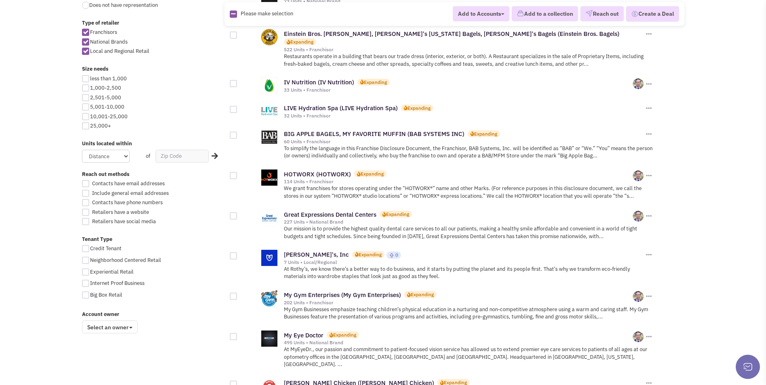
scroll to position [444, 0]
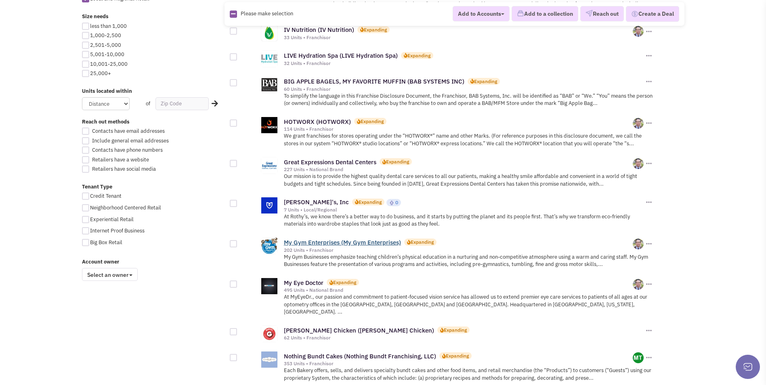
click at [310, 239] on link "My Gym Enterprises (My Gym Enterprises)" at bounding box center [342, 243] width 117 height 8
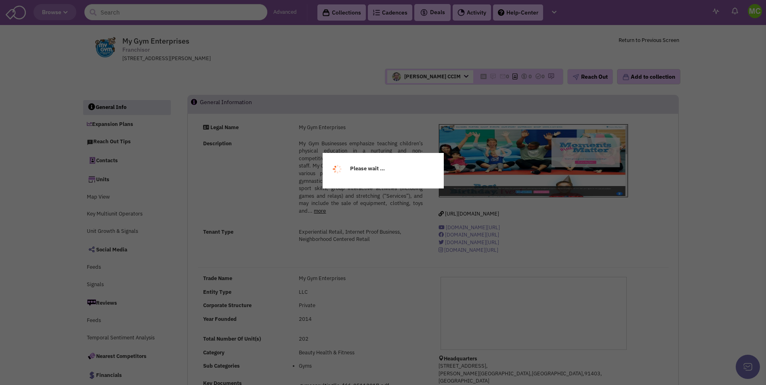
select select
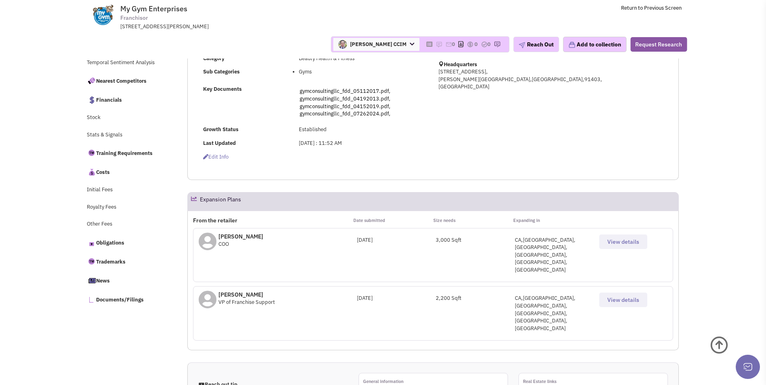
scroll to position [242, 0]
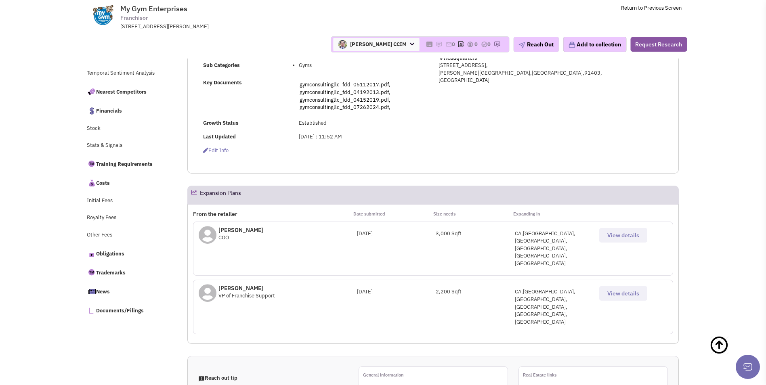
click at [611, 233] on span "View details" at bounding box center [623, 235] width 32 height 7
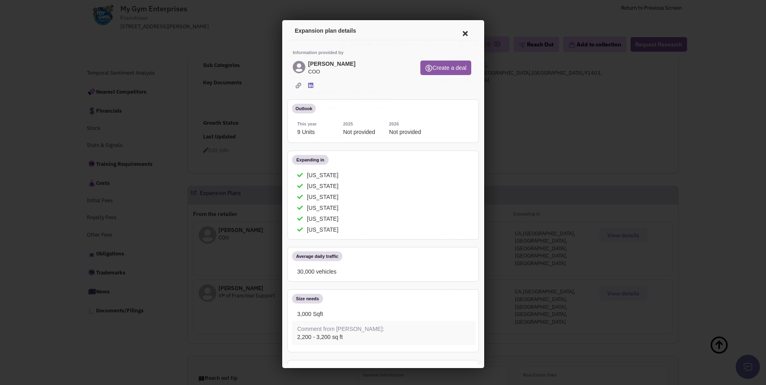
scroll to position [0, 0]
click at [523, 138] on div at bounding box center [383, 192] width 766 height 385
click at [605, 293] on div at bounding box center [383, 192] width 766 height 385
click at [455, 31] on icon at bounding box center [463, 32] width 17 height 19
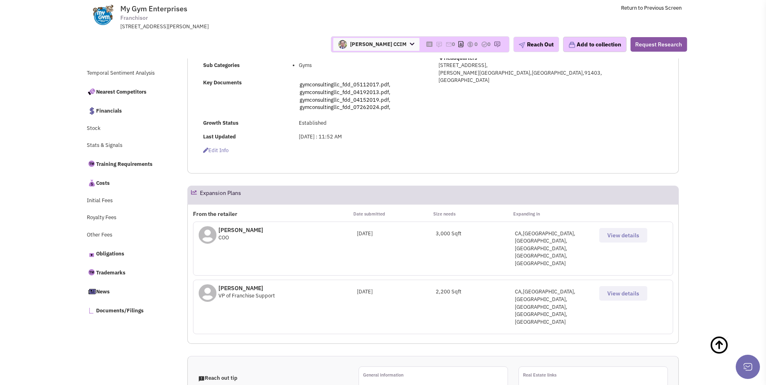
click at [610, 290] on span "View details" at bounding box center [623, 293] width 32 height 7
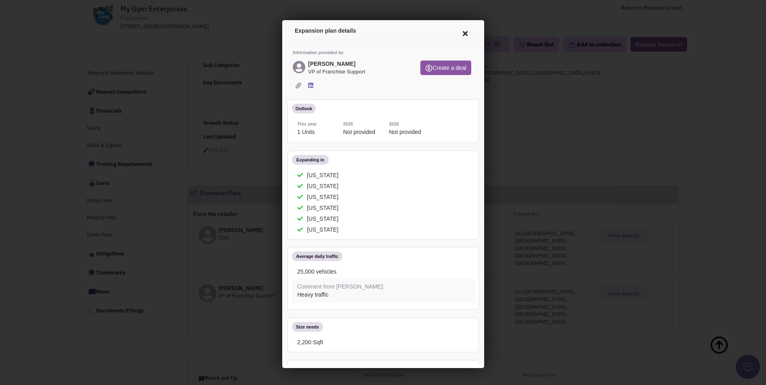
click at [455, 36] on icon at bounding box center [463, 32] width 17 height 19
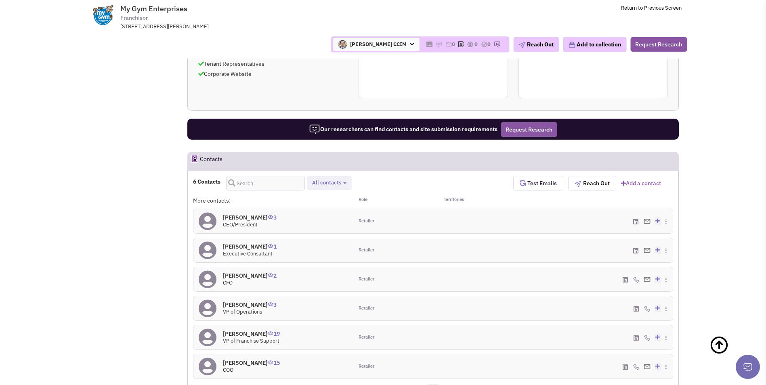
scroll to position [647, 0]
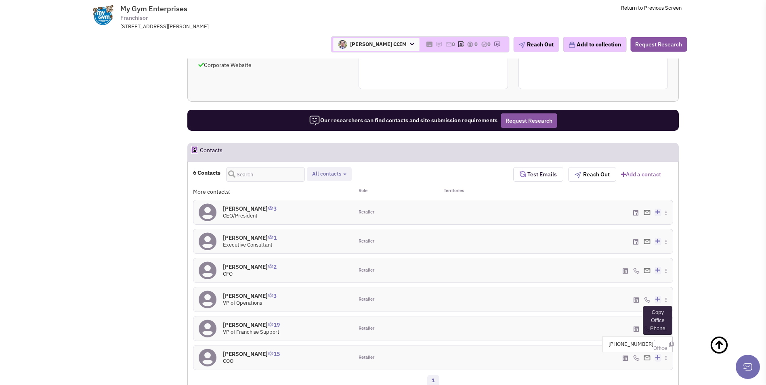
click at [669, 342] on icon at bounding box center [671, 344] width 4 height 5
drag, startPoint x: 668, startPoint y: 291, endPoint x: 618, endPoint y: 307, distance: 52.3
click at [668, 343] on icon at bounding box center [667, 345] width 4 height 5
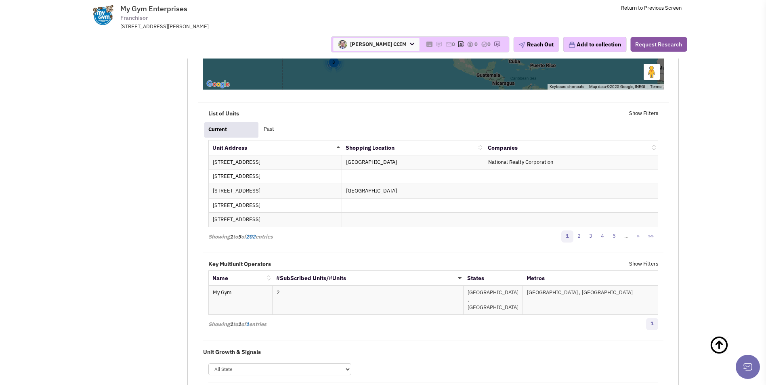
scroll to position [1373, 0]
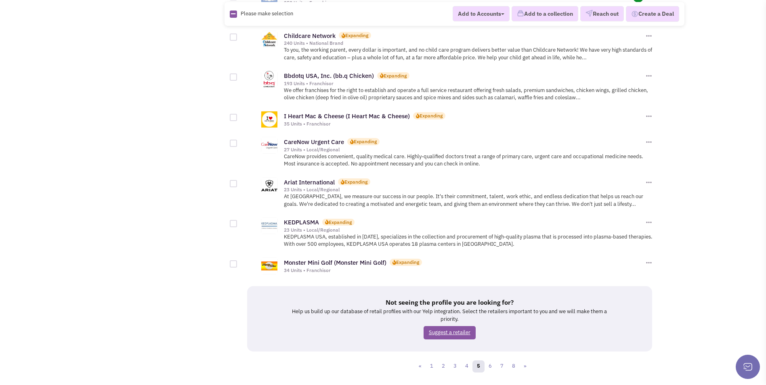
scroll to position [805, 0]
click at [487, 360] on link "6" at bounding box center [490, 366] width 12 height 12
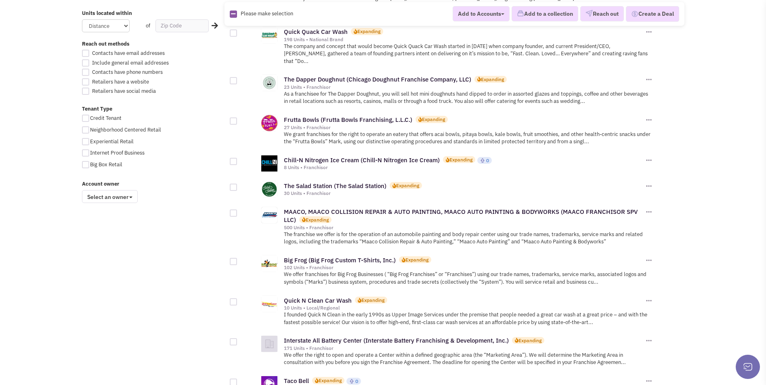
scroll to position [525, 0]
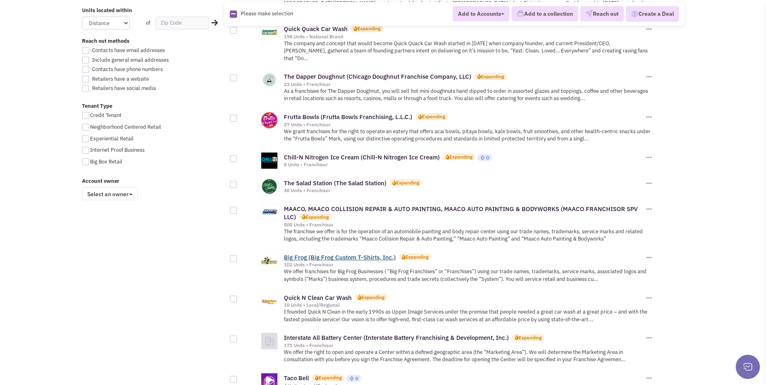
click at [317, 253] on link "Big Frog (Big Frog Custom T-Shirts, Inc.)" at bounding box center [340, 257] width 112 height 8
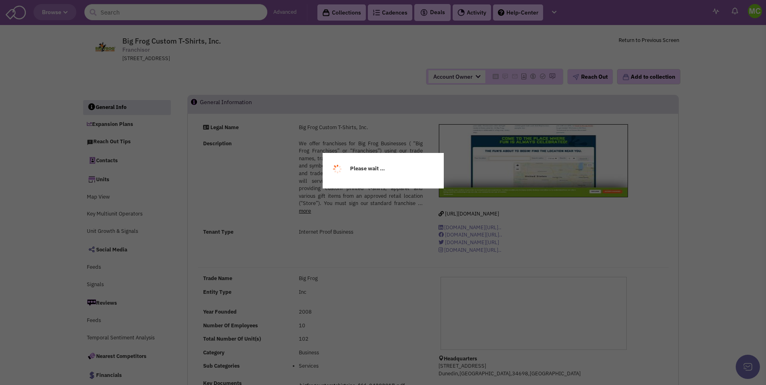
select select
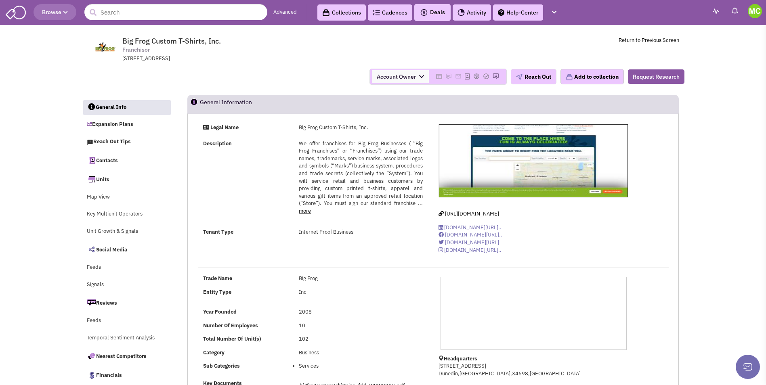
select select
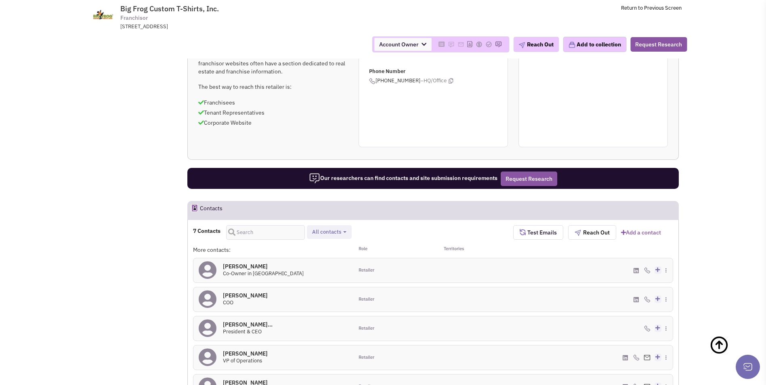
scroll to position [606, 0]
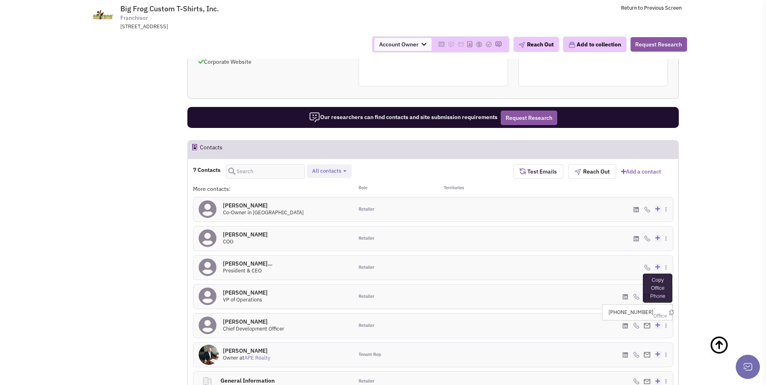
click at [669, 310] on icon at bounding box center [671, 312] width 4 height 5
click at [668, 311] on icon at bounding box center [667, 313] width 4 height 5
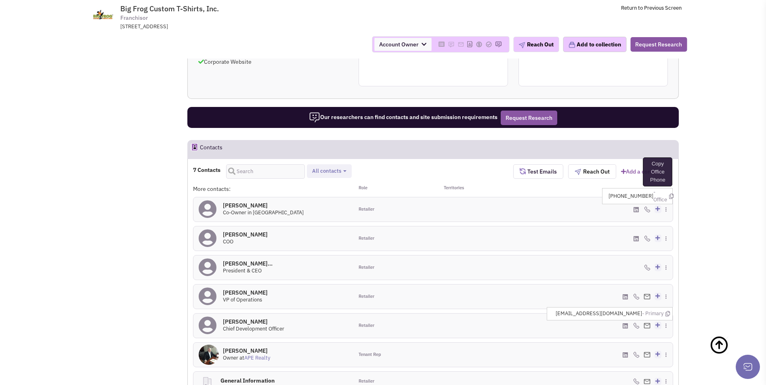
click at [669, 194] on icon at bounding box center [671, 196] width 4 height 5
click at [634, 207] on icon at bounding box center [635, 210] width 5 height 6
